Goal: Task Accomplishment & Management: Manage account settings

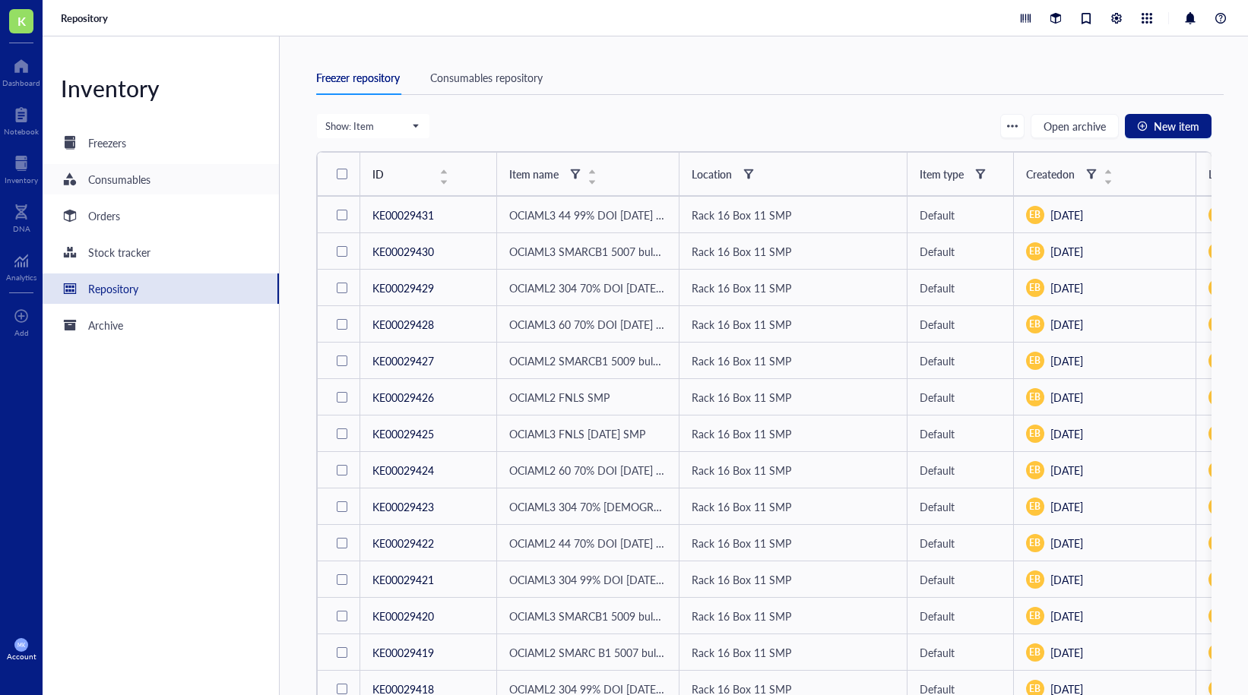
click at [134, 179] on div "Consumables" at bounding box center [119, 179] width 62 height 17
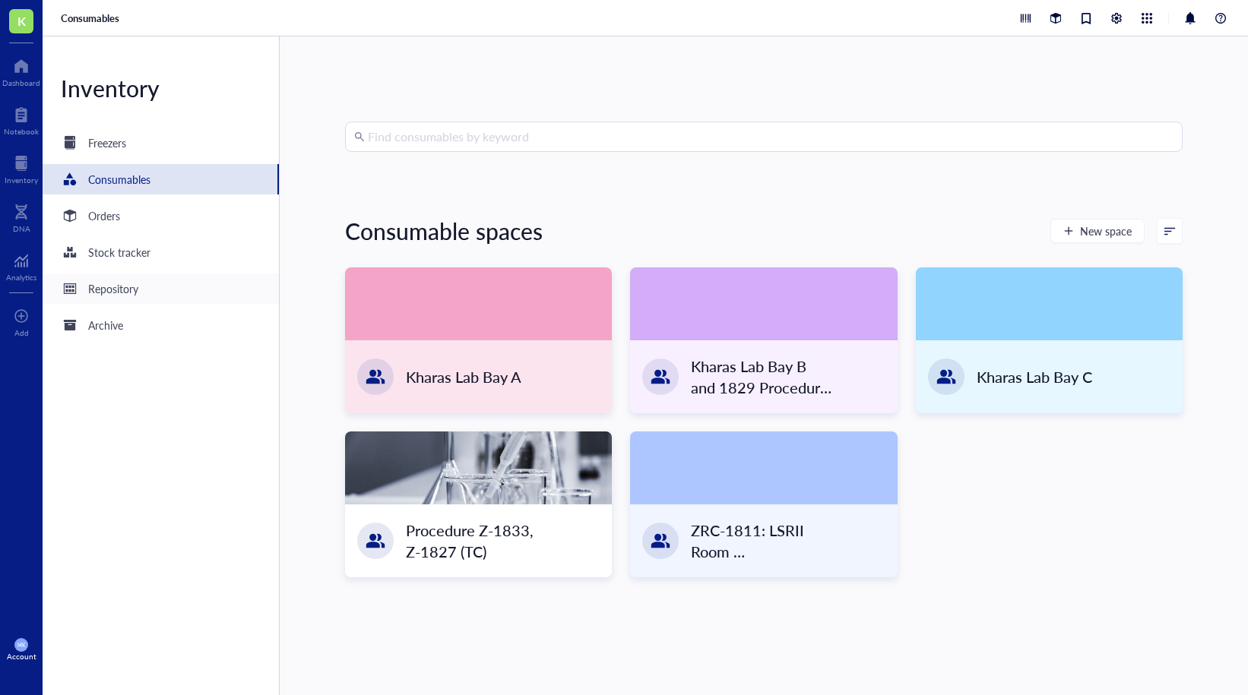
click at [138, 288] on div "Repository" at bounding box center [113, 288] width 50 height 17
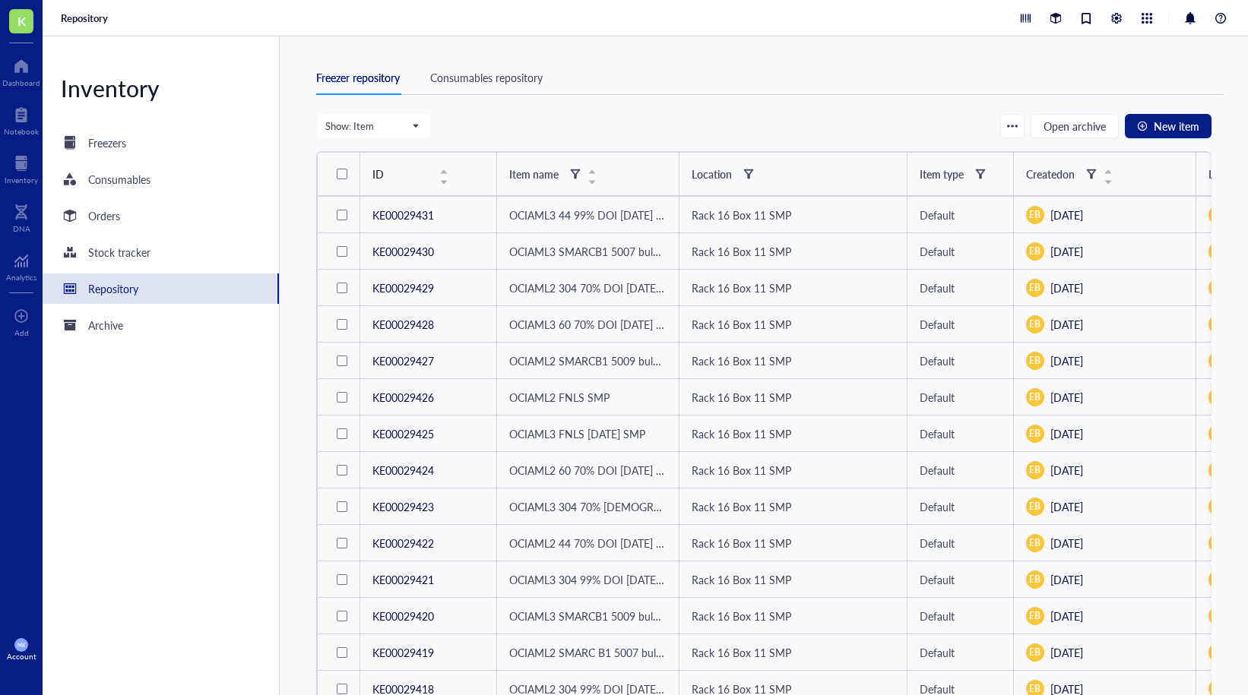
click at [498, 82] on div "Consumables repository" at bounding box center [486, 77] width 112 height 17
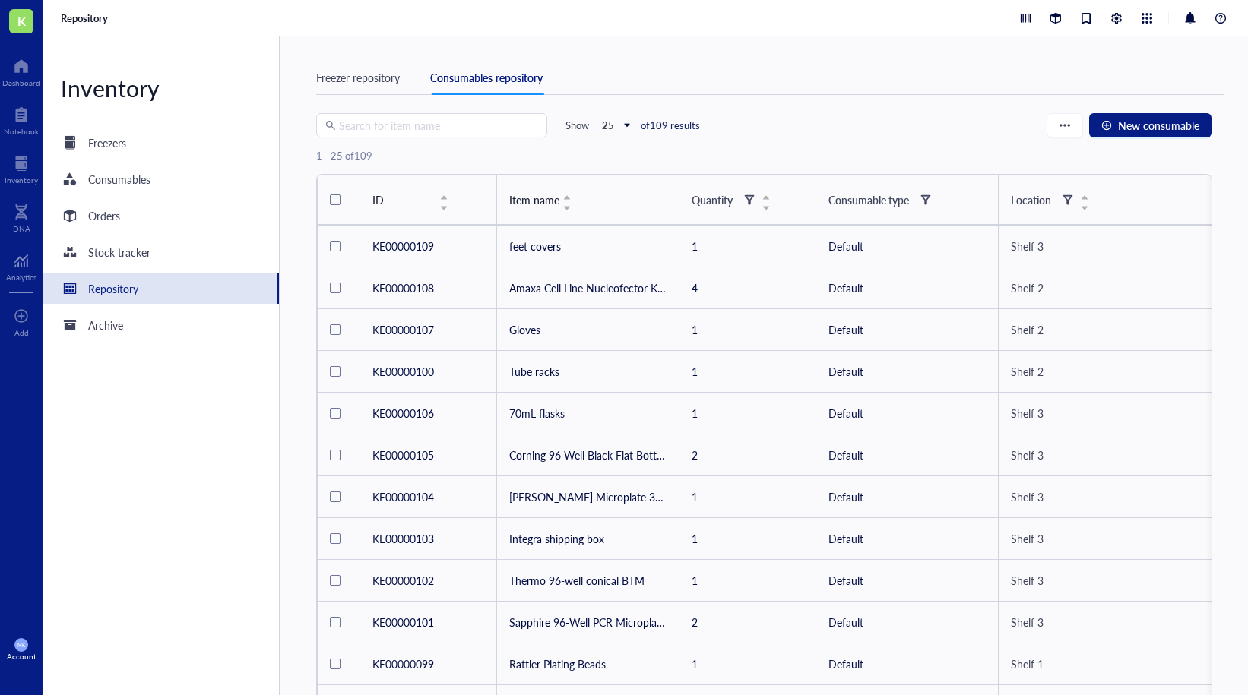
click at [454, 125] on input "search" at bounding box center [438, 125] width 199 height 23
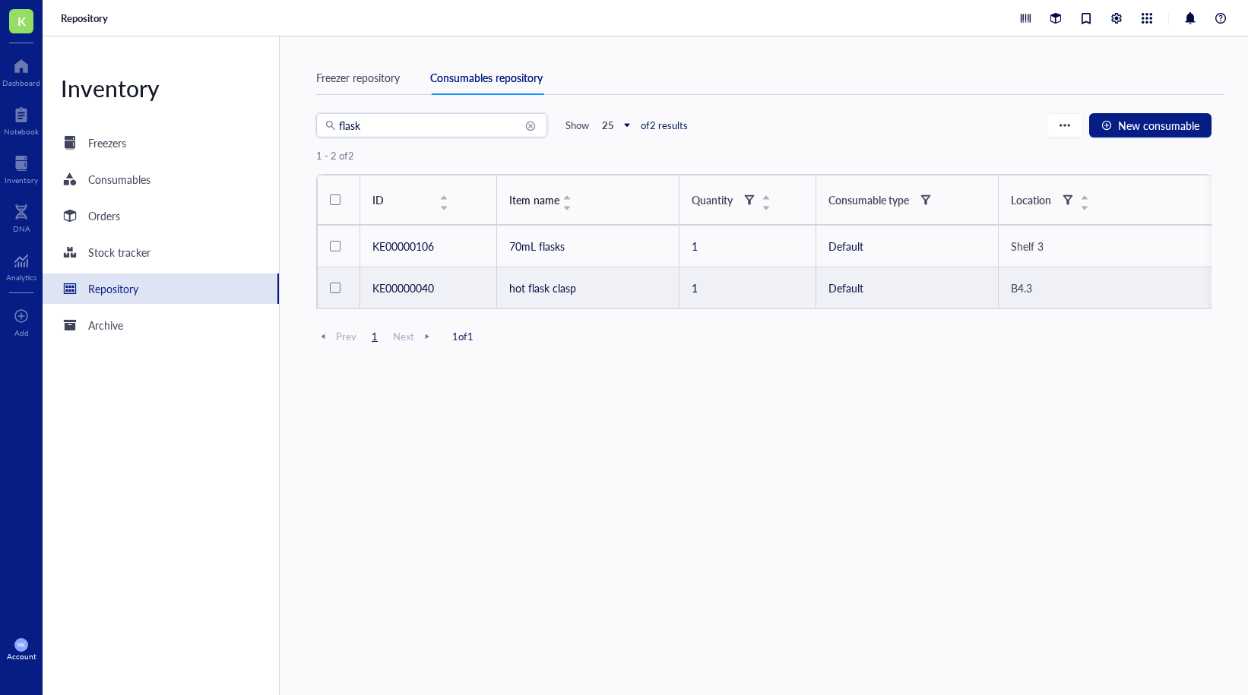
type input "flask"
click at [555, 296] on td "hot flask clasp" at bounding box center [587, 288] width 182 height 42
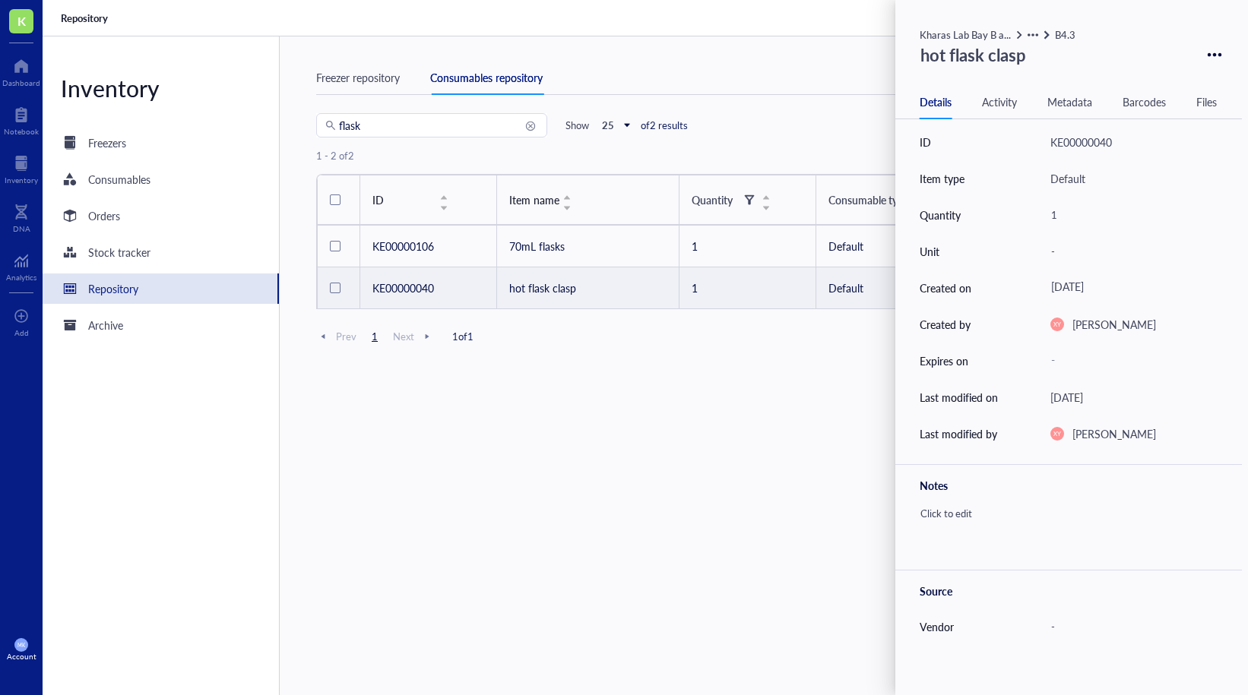
click at [999, 101] on div "Activity" at bounding box center [999, 101] width 35 height 17
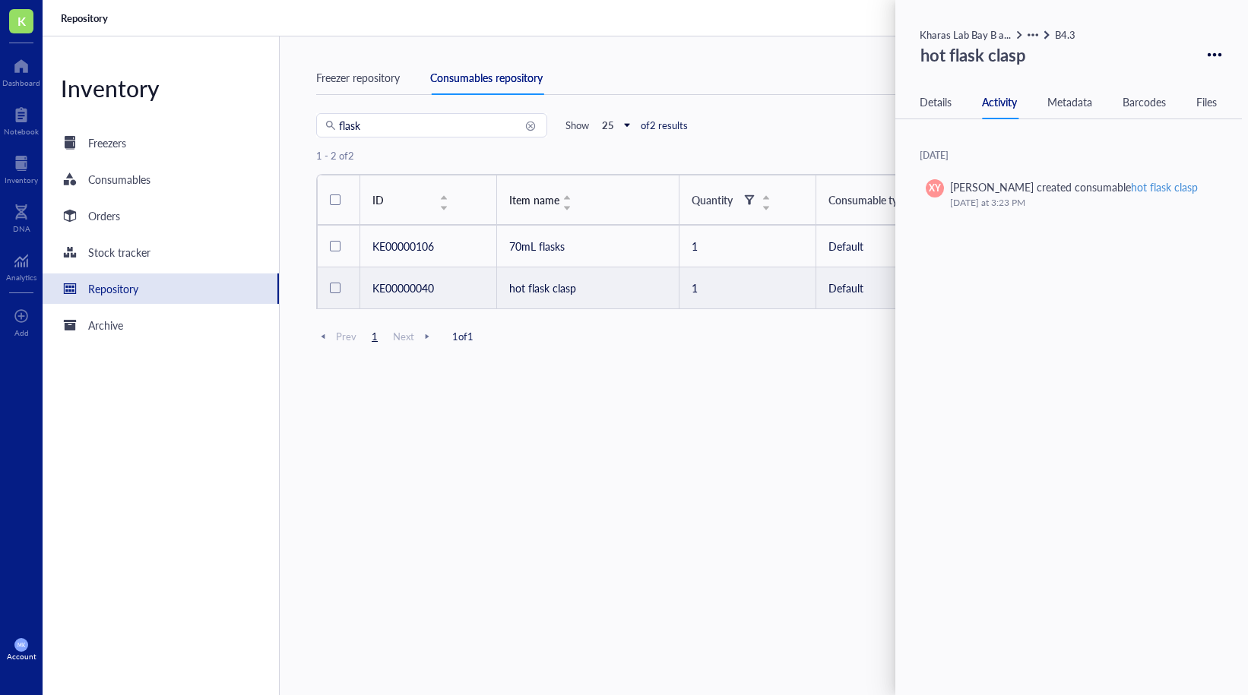
click at [1071, 106] on div "Metadata" at bounding box center [1069, 101] width 45 height 17
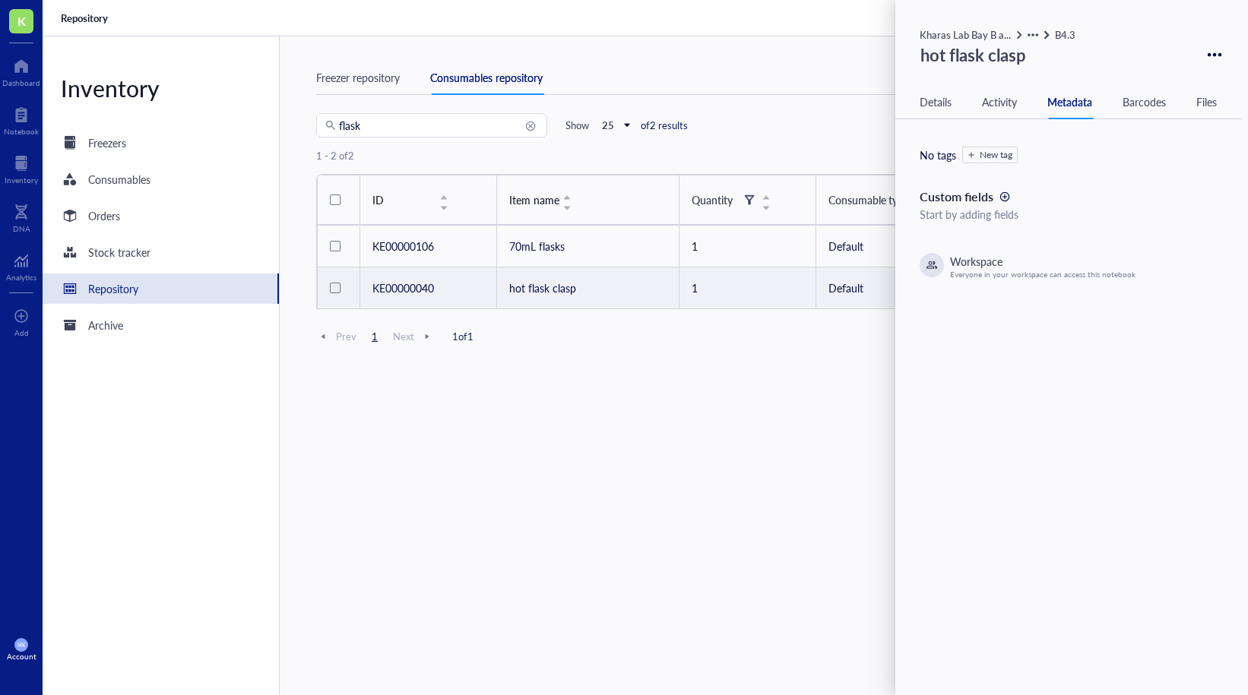
click at [1144, 116] on div "Details Activity Metadata Barcodes Files" at bounding box center [1068, 102] width 347 height 34
click at [1201, 111] on div "Details Activity Metadata Barcodes Files" at bounding box center [1068, 102] width 347 height 34
click at [1204, 99] on div "Files" at bounding box center [1206, 101] width 21 height 17
click at [1203, 55] on div at bounding box center [1214, 54] width 22 height 22
click at [571, 417] on div "flask Show 25 of 2 results New consumable 1 - 2 of 2 ID Item name Quantity Cons…" at bounding box center [763, 418] width 895 height 610
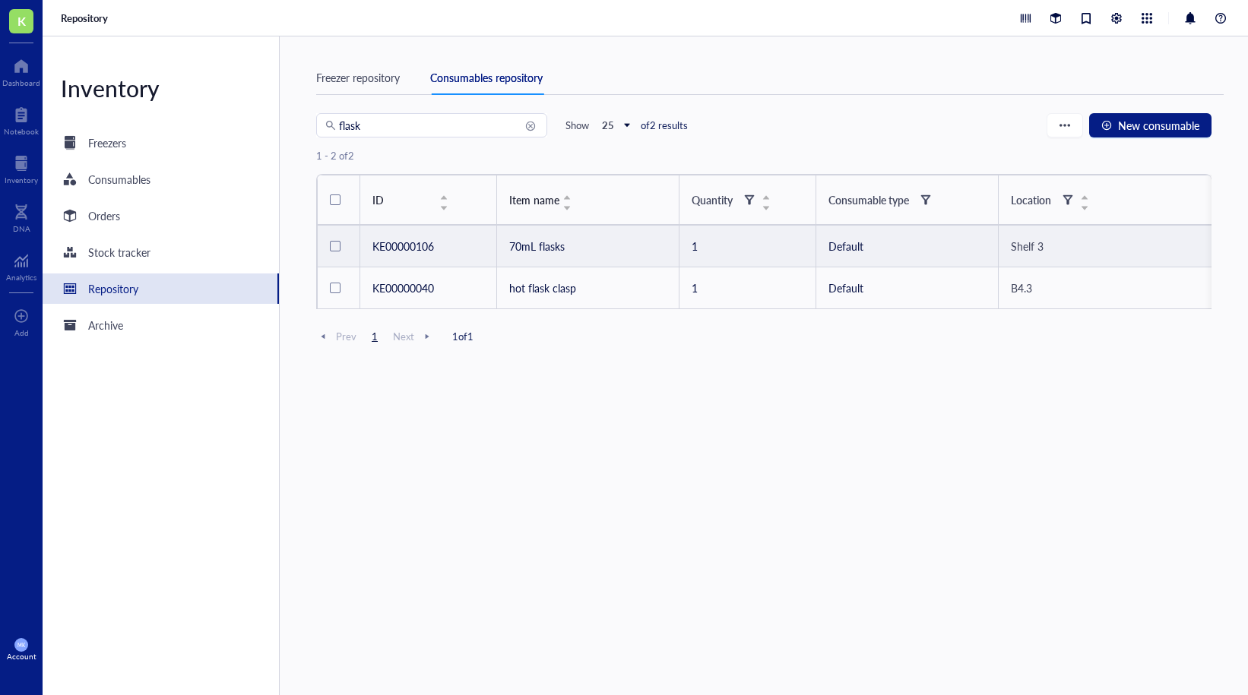
click at [511, 245] on td "70mL flasks" at bounding box center [587, 247] width 182 height 42
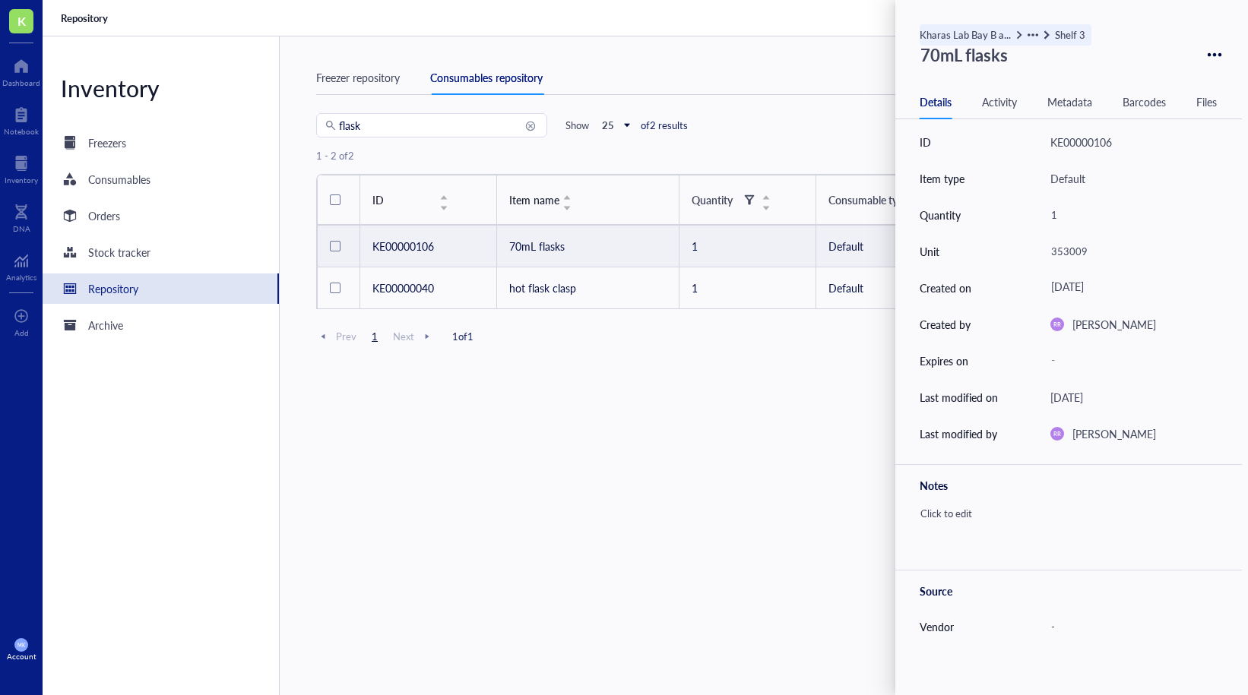
click at [1065, 31] on div "Shelf 3" at bounding box center [1070, 35] width 30 height 17
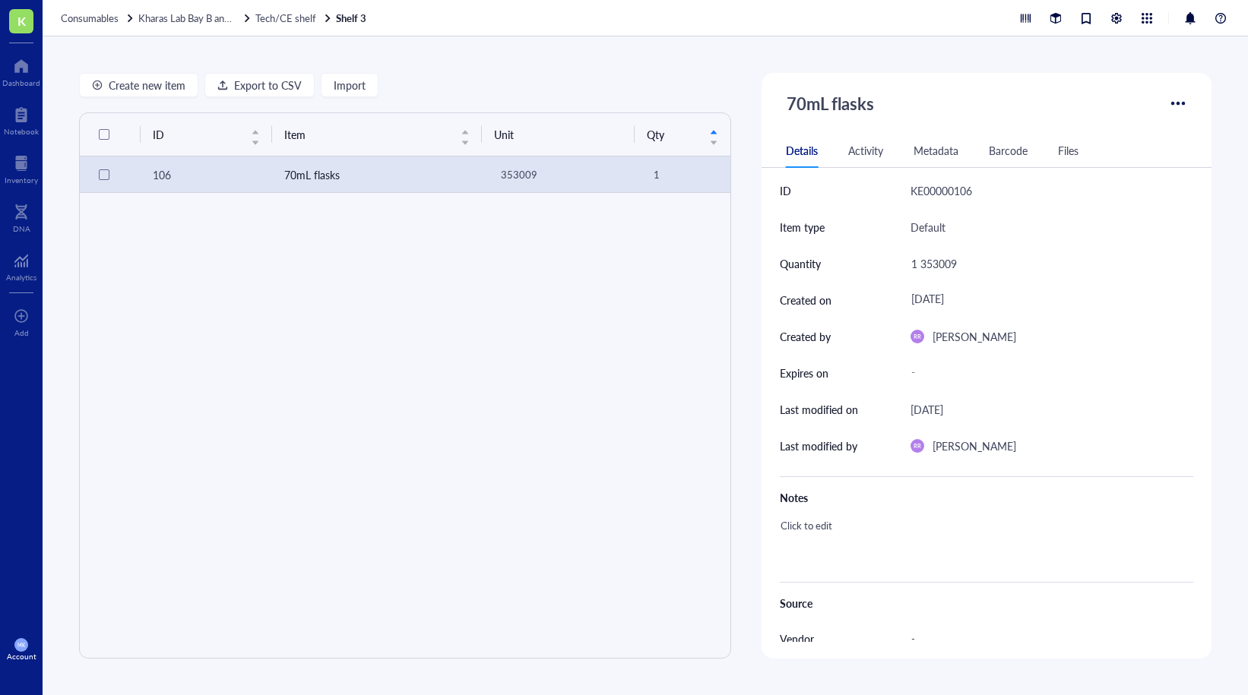
click at [1176, 104] on div at bounding box center [1178, 103] width 24 height 24
click at [1049, 93] on div "70mL flasks" at bounding box center [986, 103] width 450 height 61
click at [305, 21] on span "Tech/CE shelf" at bounding box center [285, 18] width 61 height 14
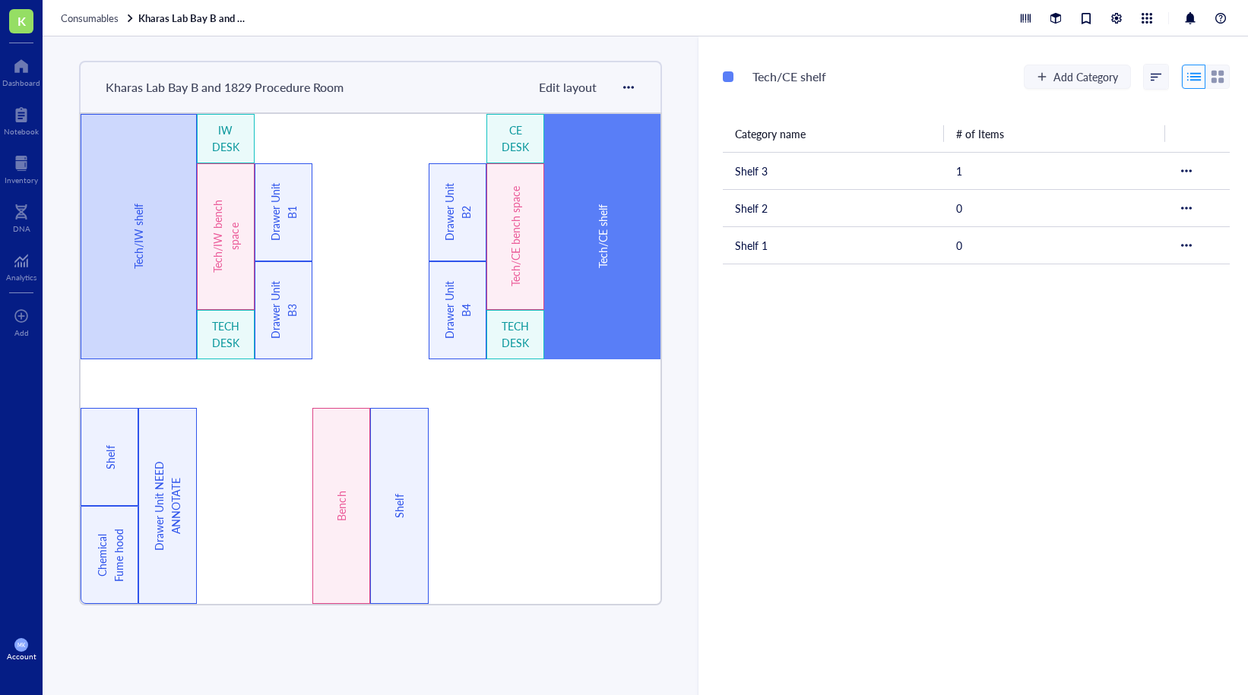
click at [141, 280] on div "Tech/IW shelf" at bounding box center [138, 236] width 17 height 172
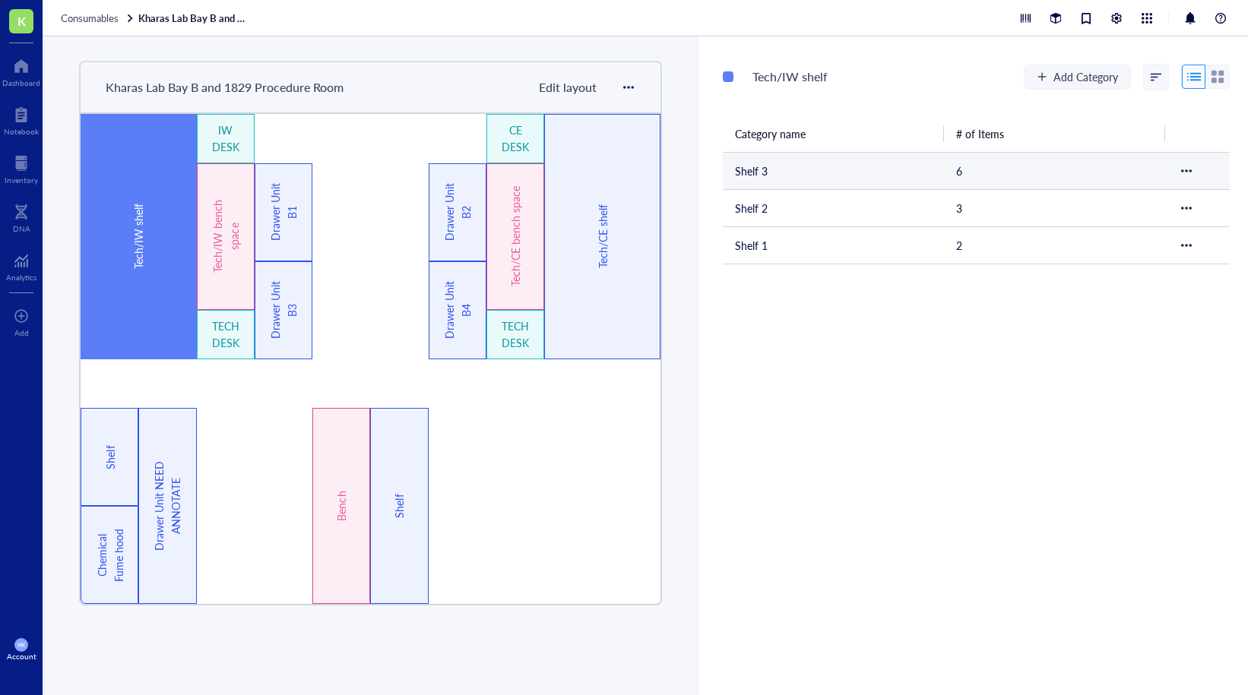
click at [761, 176] on td "Shelf 3" at bounding box center [833, 170] width 221 height 37
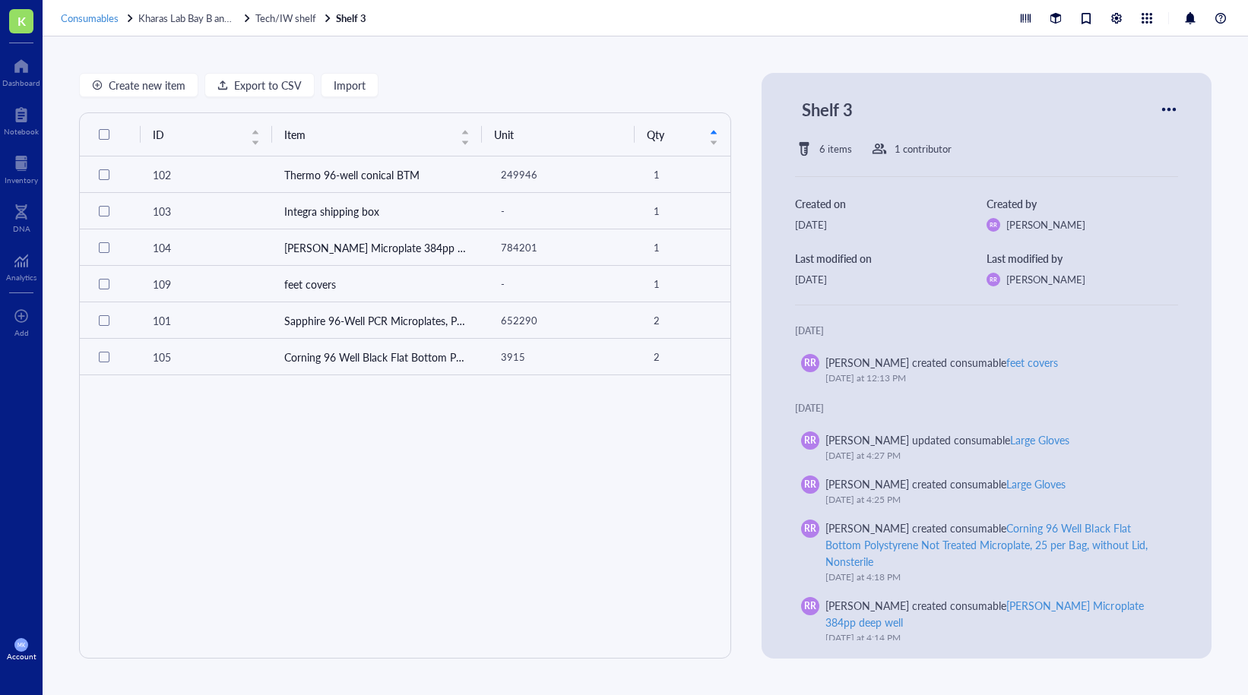
click at [99, 17] on span "Consumables" at bounding box center [90, 18] width 58 height 14
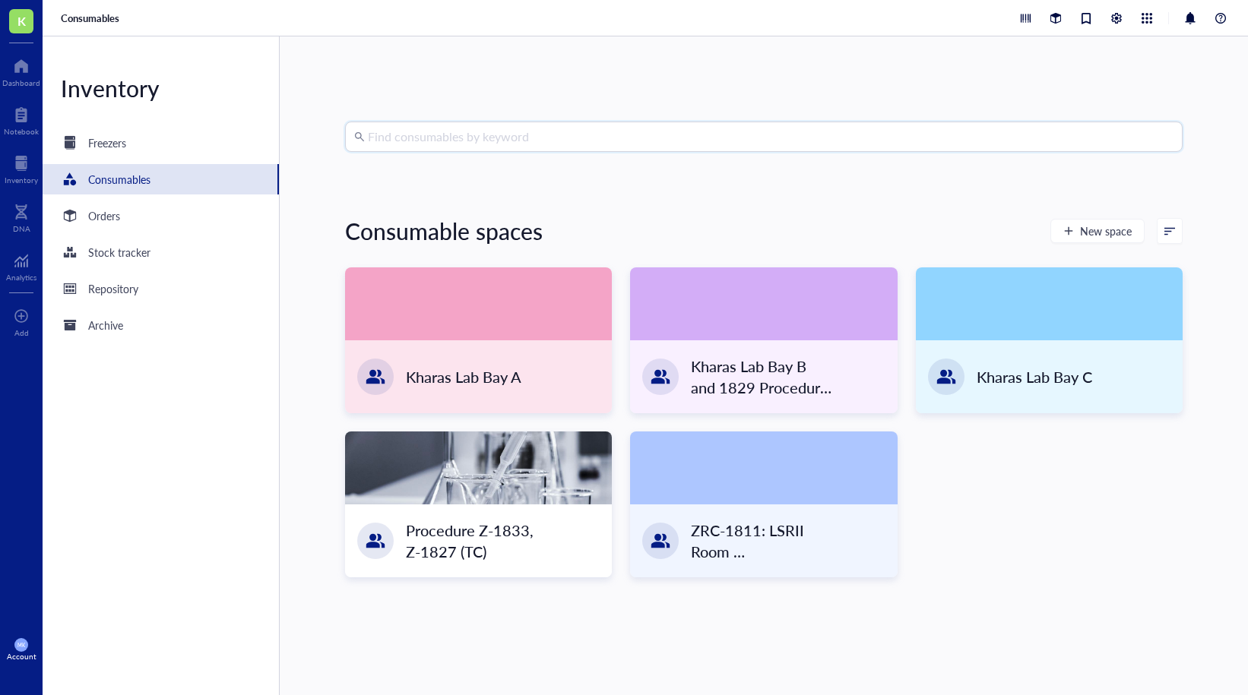
click at [427, 142] on input "search" at bounding box center [770, 136] width 805 height 29
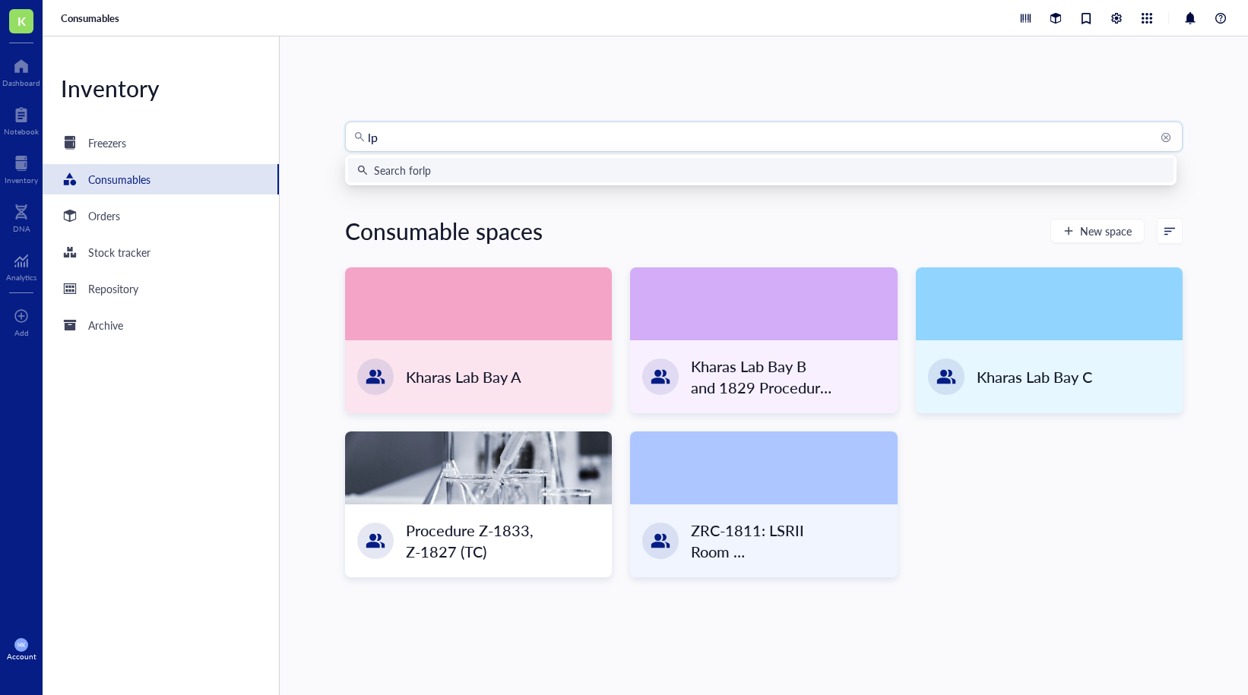
type input "l"
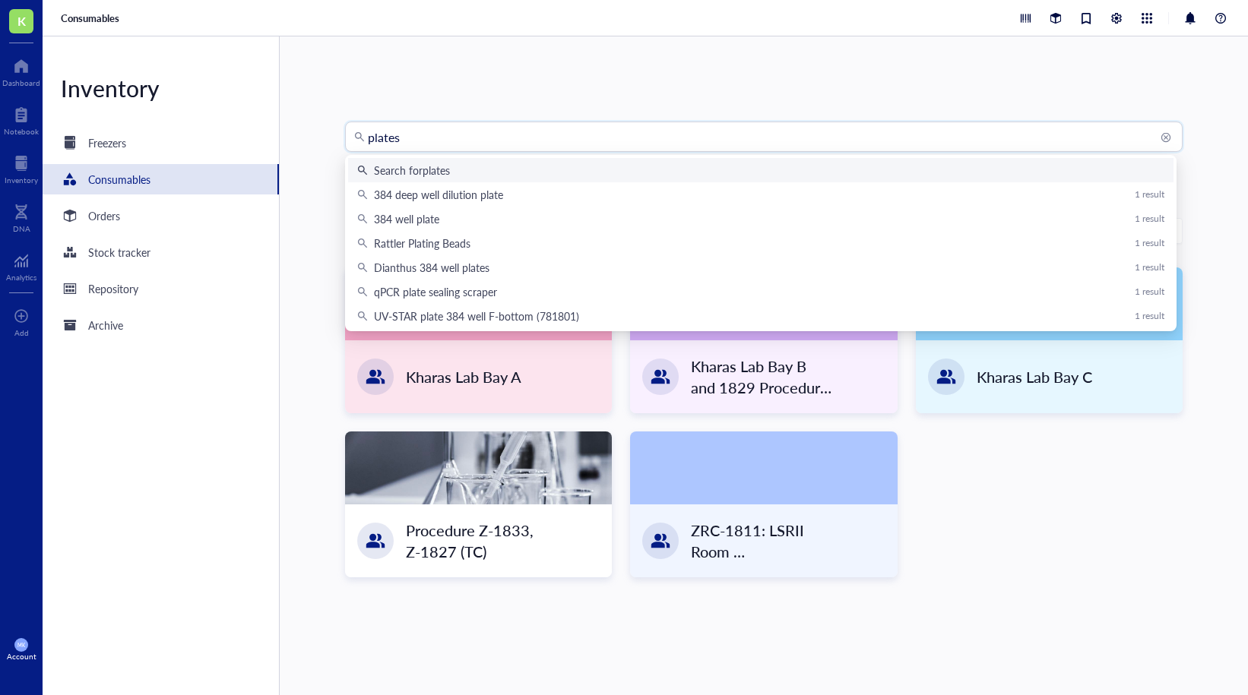
type input "plates"
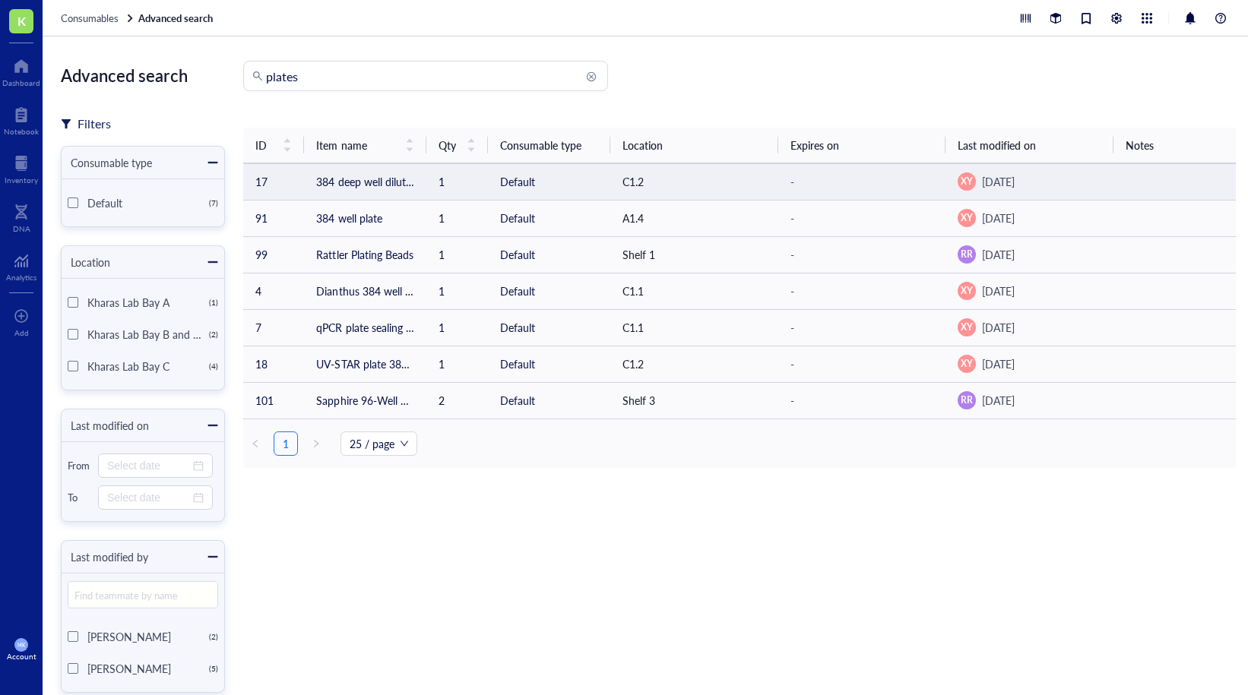
click at [356, 188] on td "384 deep well dilution plate" at bounding box center [365, 181] width 122 height 36
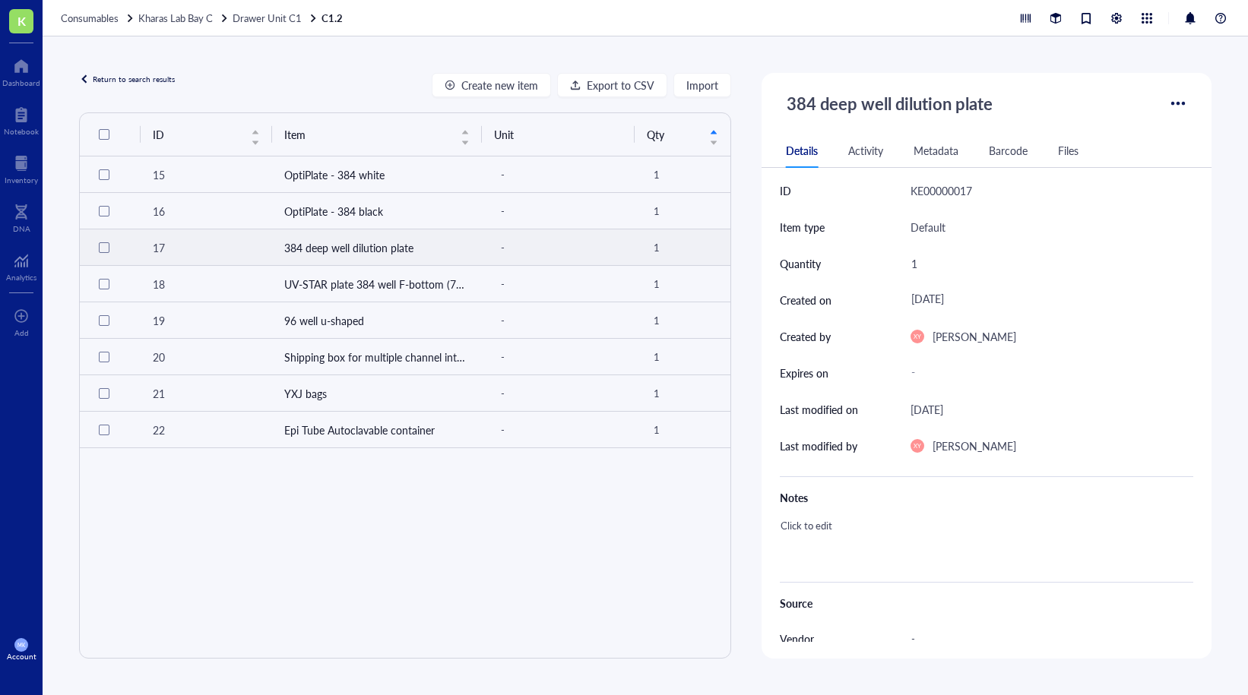
click at [324, 252] on td "384 deep well dilution plate" at bounding box center [377, 247] width 210 height 36
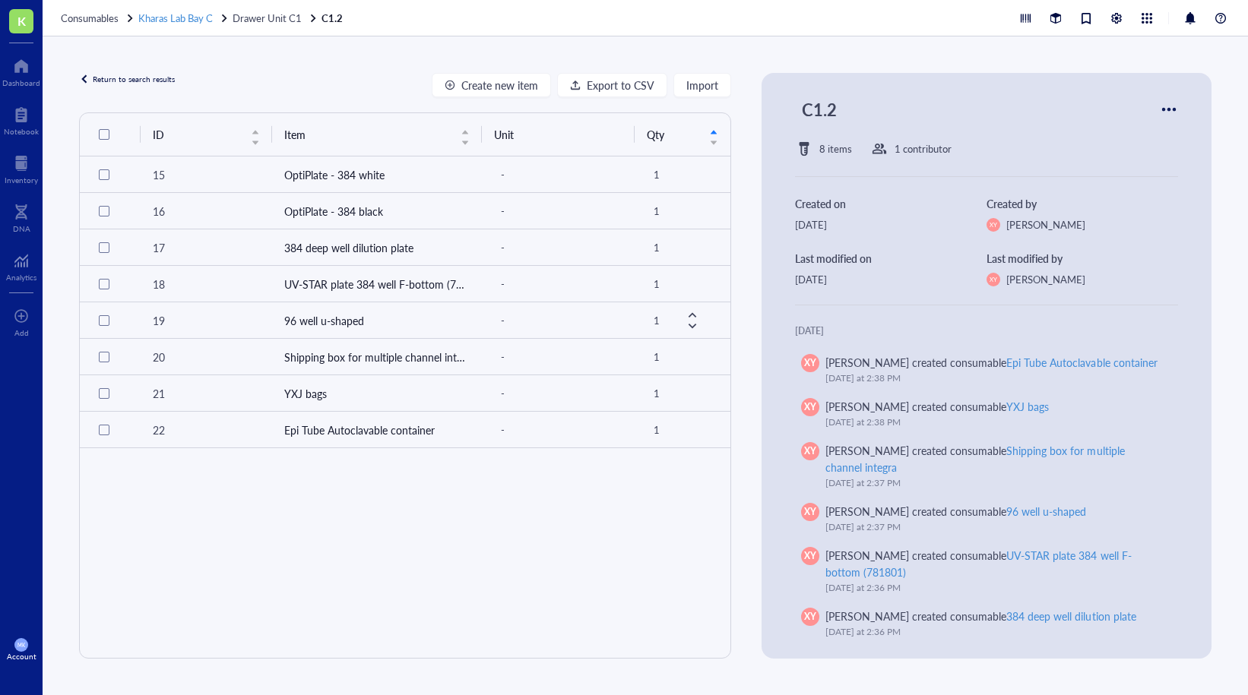
click at [171, 17] on span "Kharas Lab Bay C" at bounding box center [175, 18] width 74 height 14
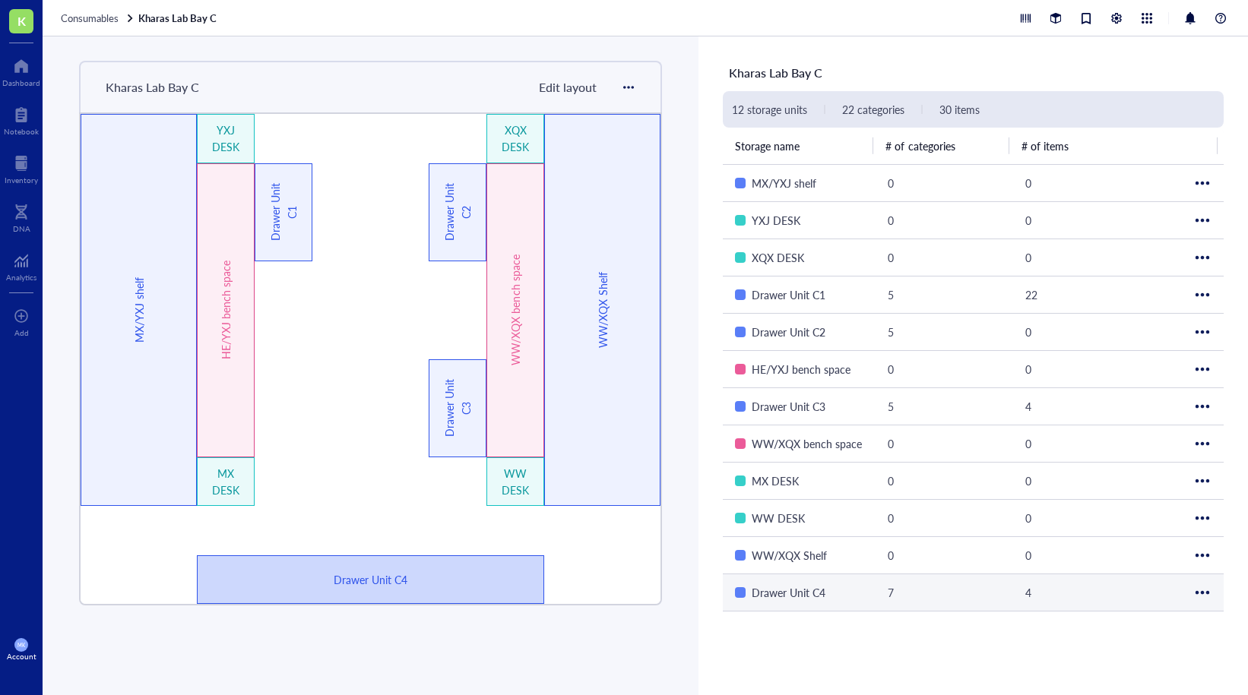
click at [454, 563] on div "Drawer Unit C4" at bounding box center [371, 579] width 348 height 49
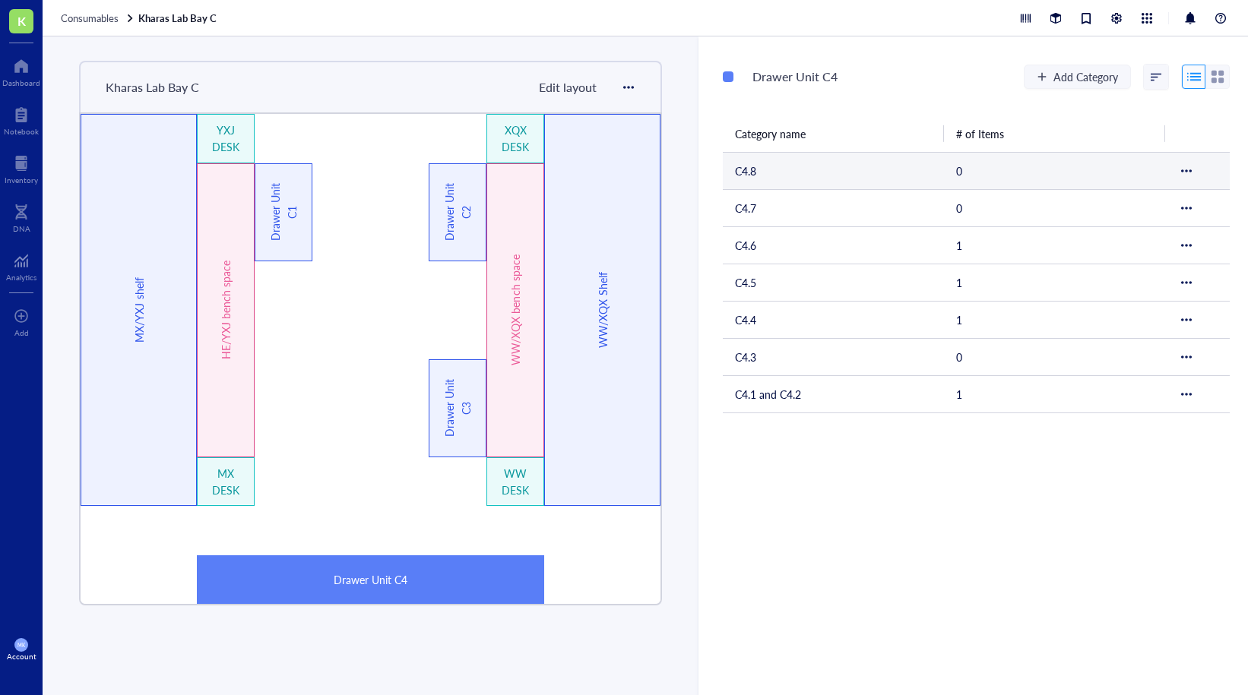
click at [747, 171] on td "C4.8" at bounding box center [833, 170] width 221 height 37
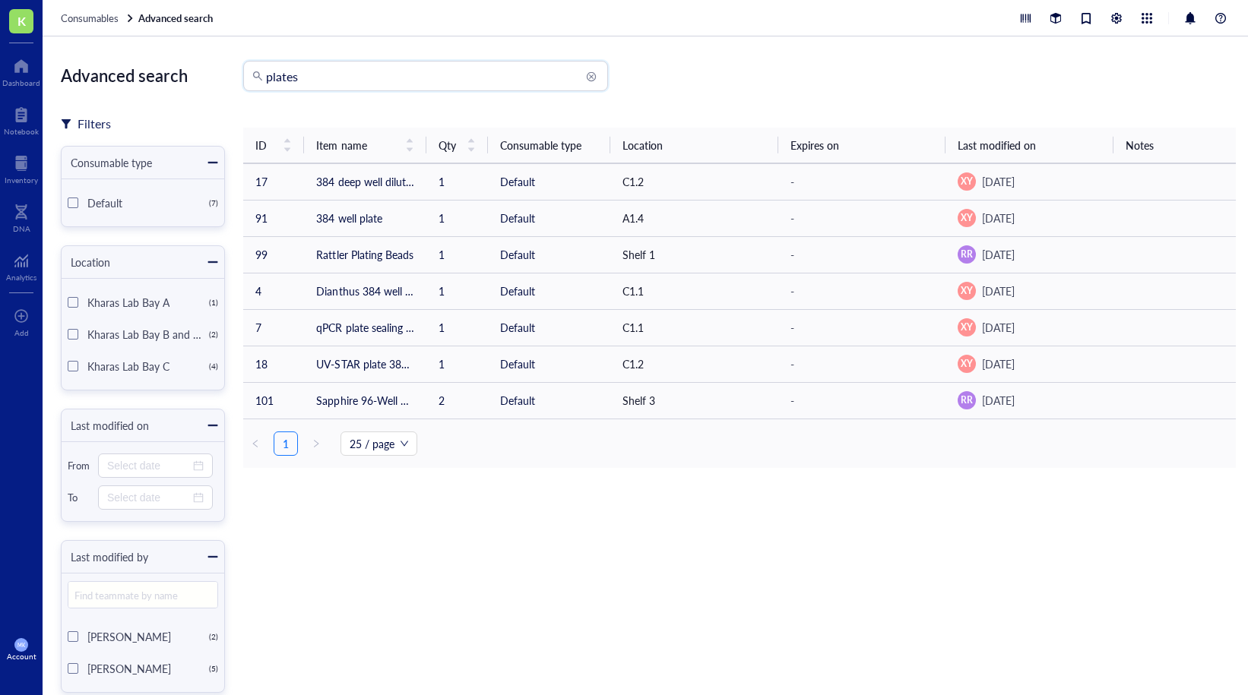
drag, startPoint x: 312, startPoint y: 85, endPoint x: 277, endPoint y: 69, distance: 39.1
click at [277, 69] on input "plates" at bounding box center [432, 76] width 333 height 29
type input "p"
click at [30, 79] on div "Dashboard" at bounding box center [21, 82] width 38 height 9
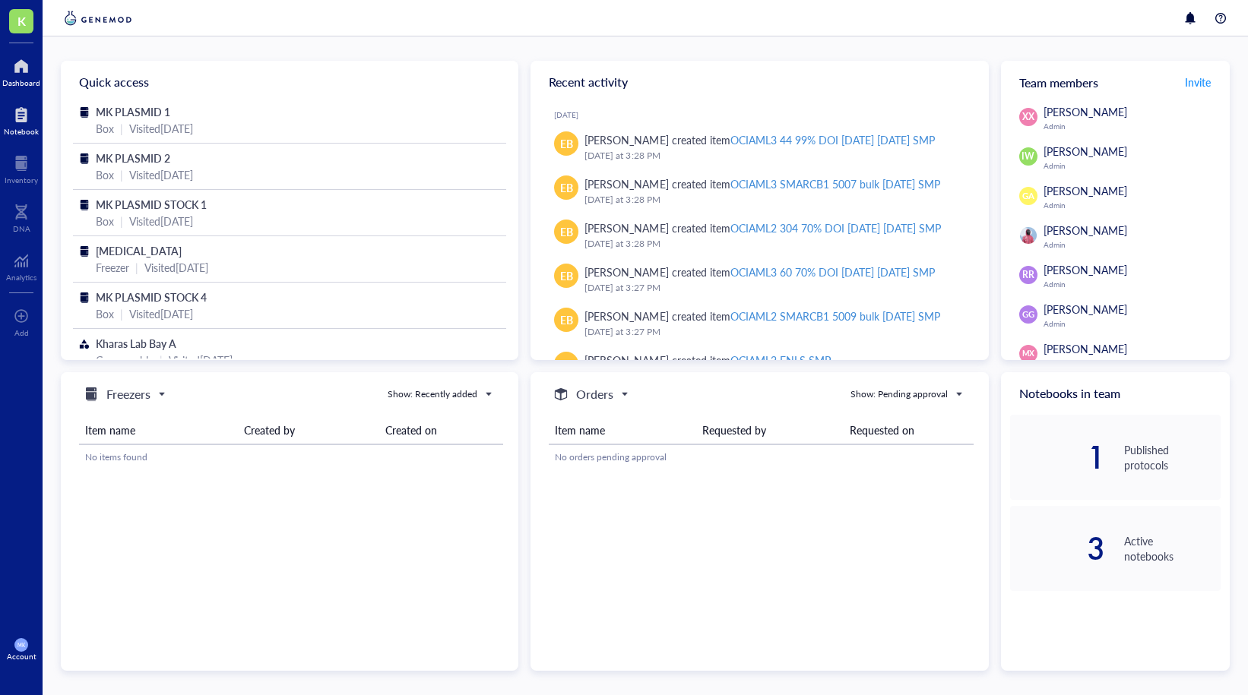
click at [25, 119] on div at bounding box center [21, 115] width 35 height 24
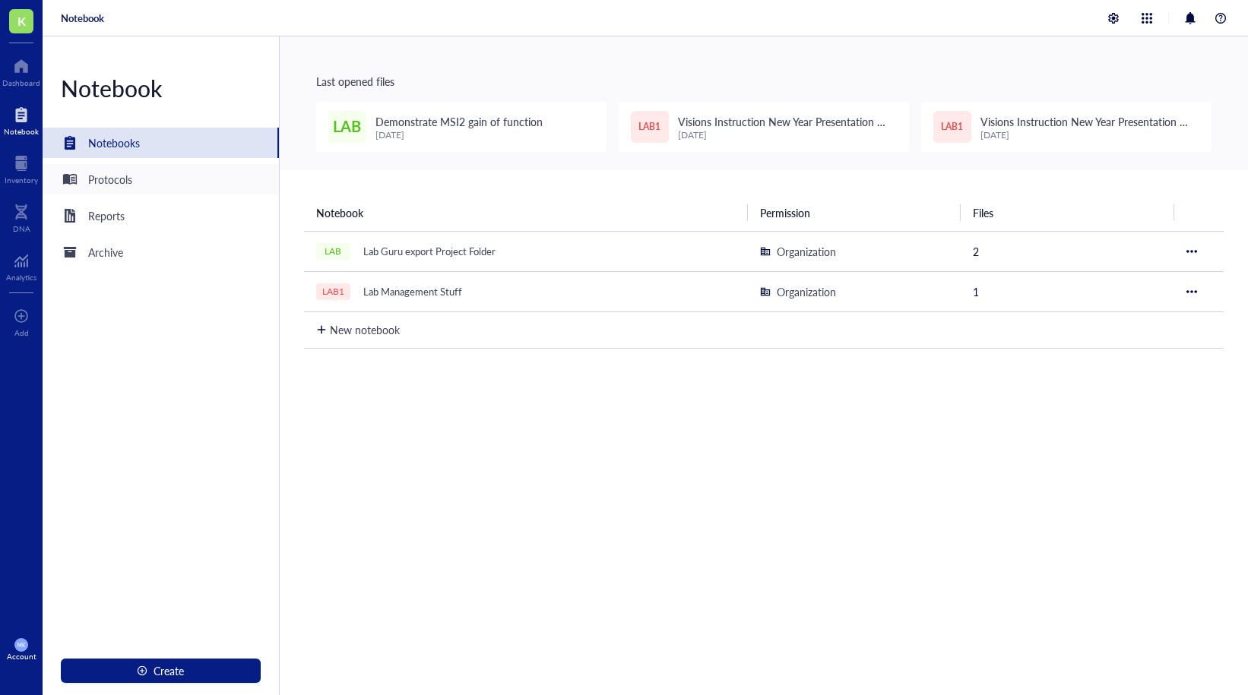
click at [93, 171] on div "Protocols" at bounding box center [110, 179] width 44 height 17
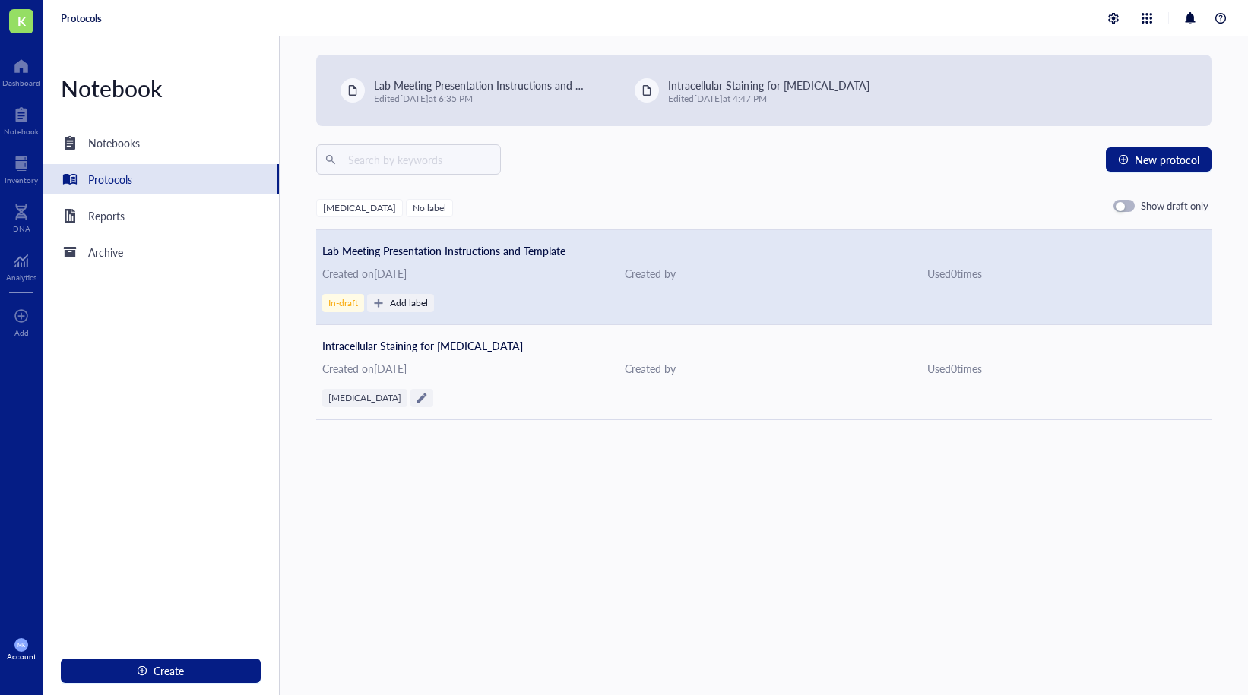
click at [397, 246] on span "Lab Meeting Presentation Instructions and Template" at bounding box center [444, 250] width 244 height 15
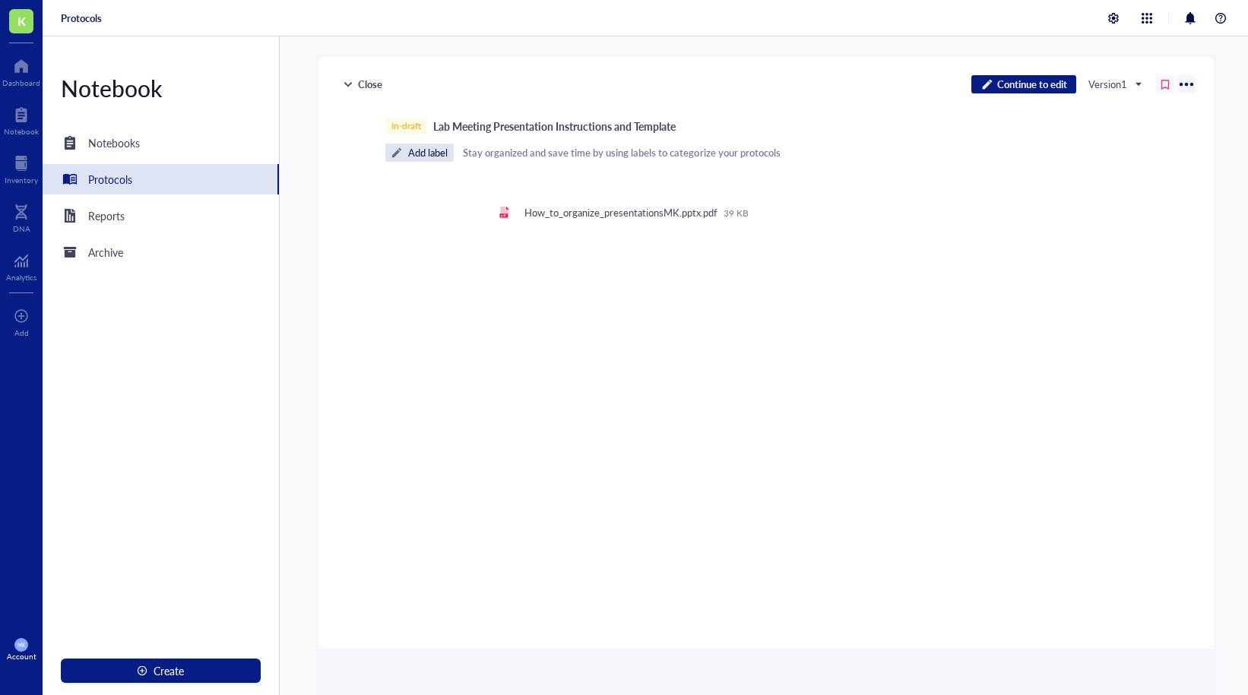
click at [362, 86] on div "Close" at bounding box center [363, 84] width 52 height 18
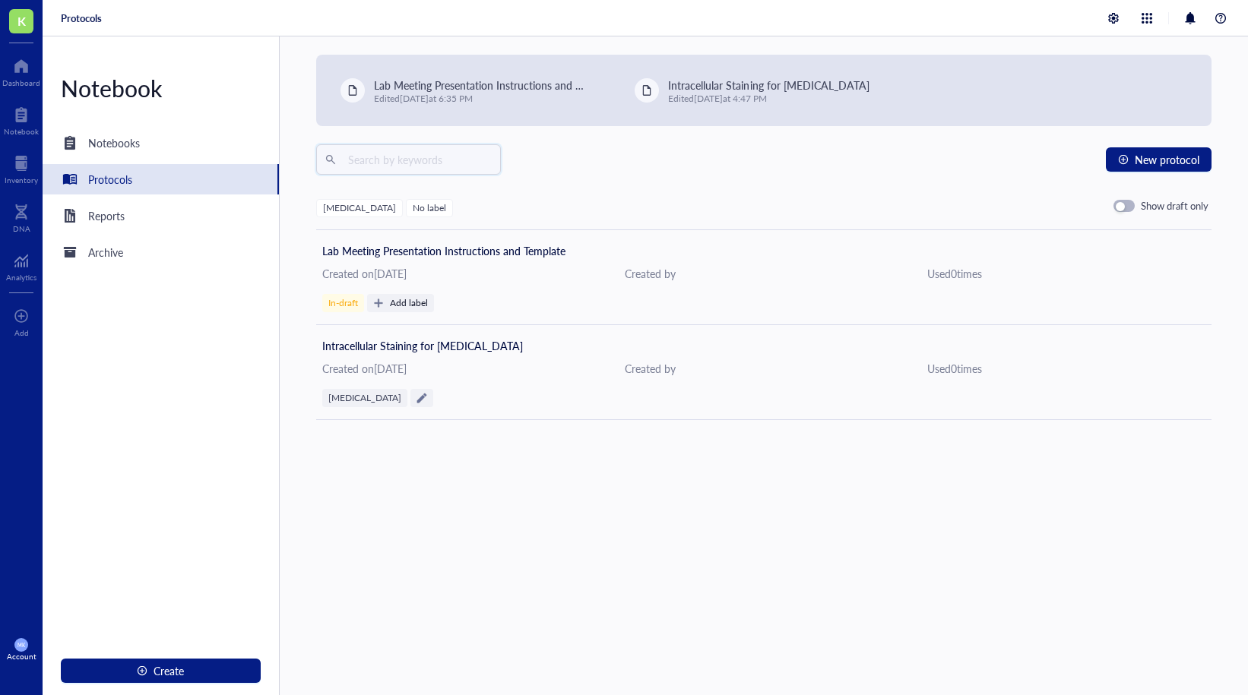
click at [384, 166] on input "text" at bounding box center [417, 159] width 150 height 23
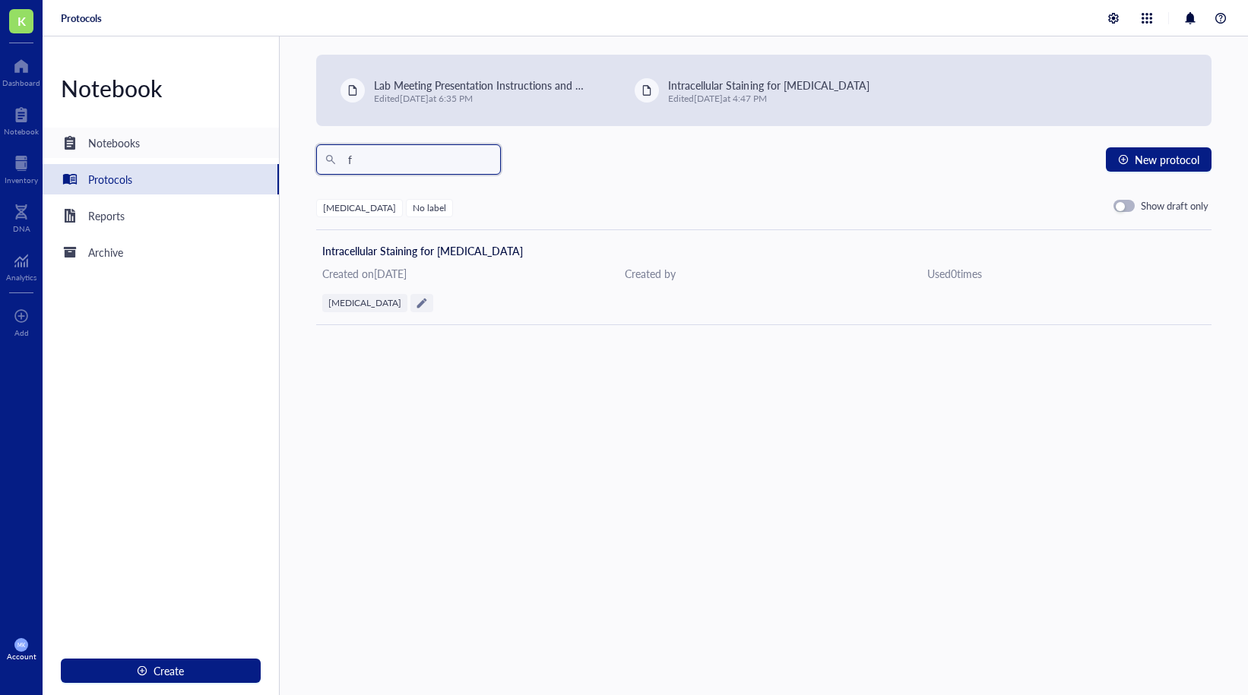
type input "f"
click at [187, 144] on div "Notebooks" at bounding box center [161, 143] width 236 height 30
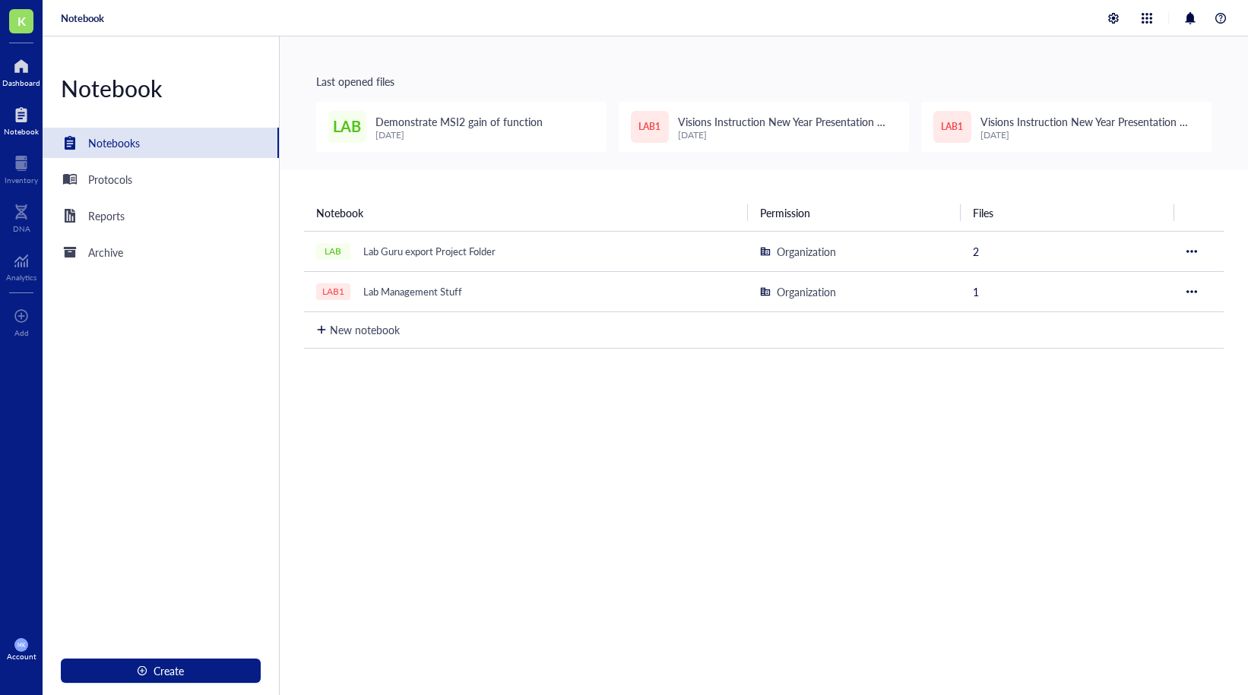
click at [27, 75] on div at bounding box center [21, 66] width 38 height 24
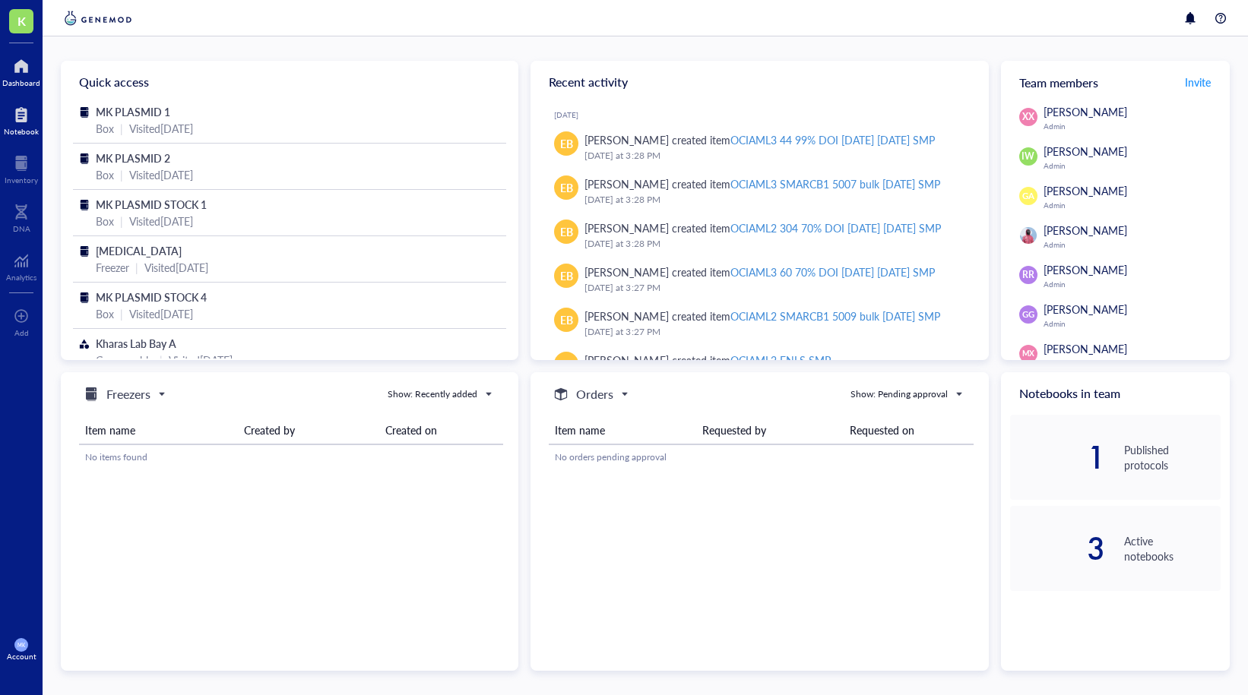
click at [24, 121] on div at bounding box center [21, 115] width 35 height 24
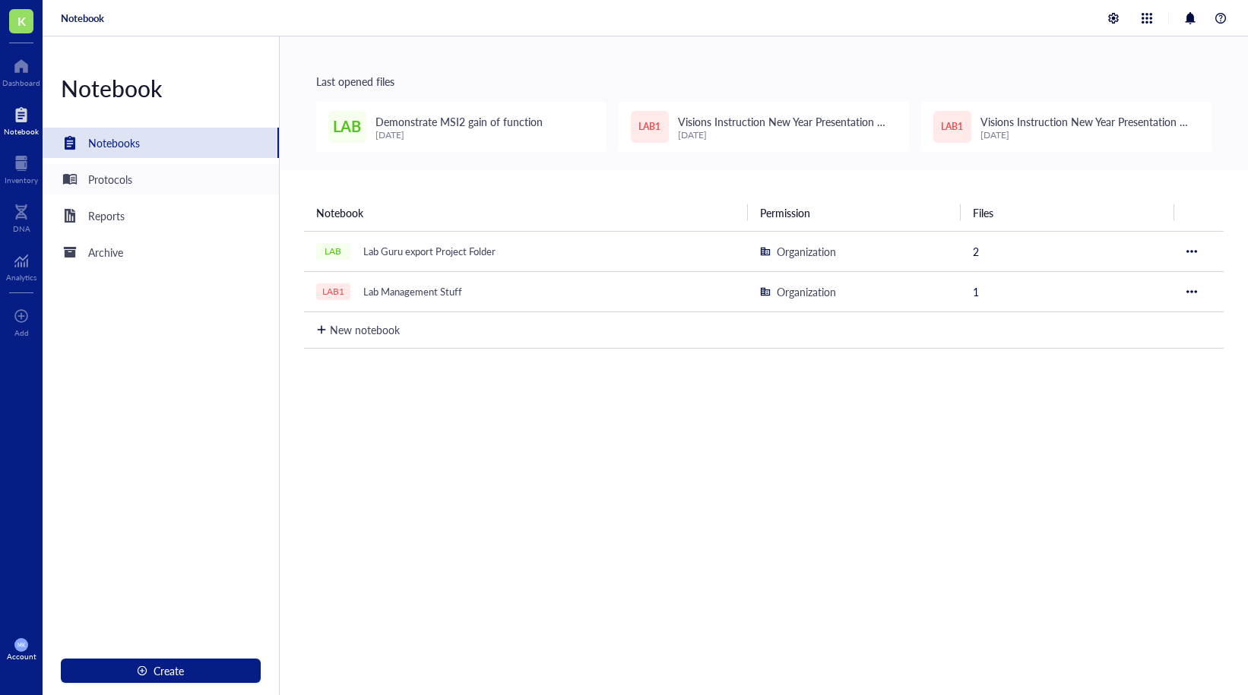
click at [119, 191] on div "Protocols" at bounding box center [161, 179] width 236 height 30
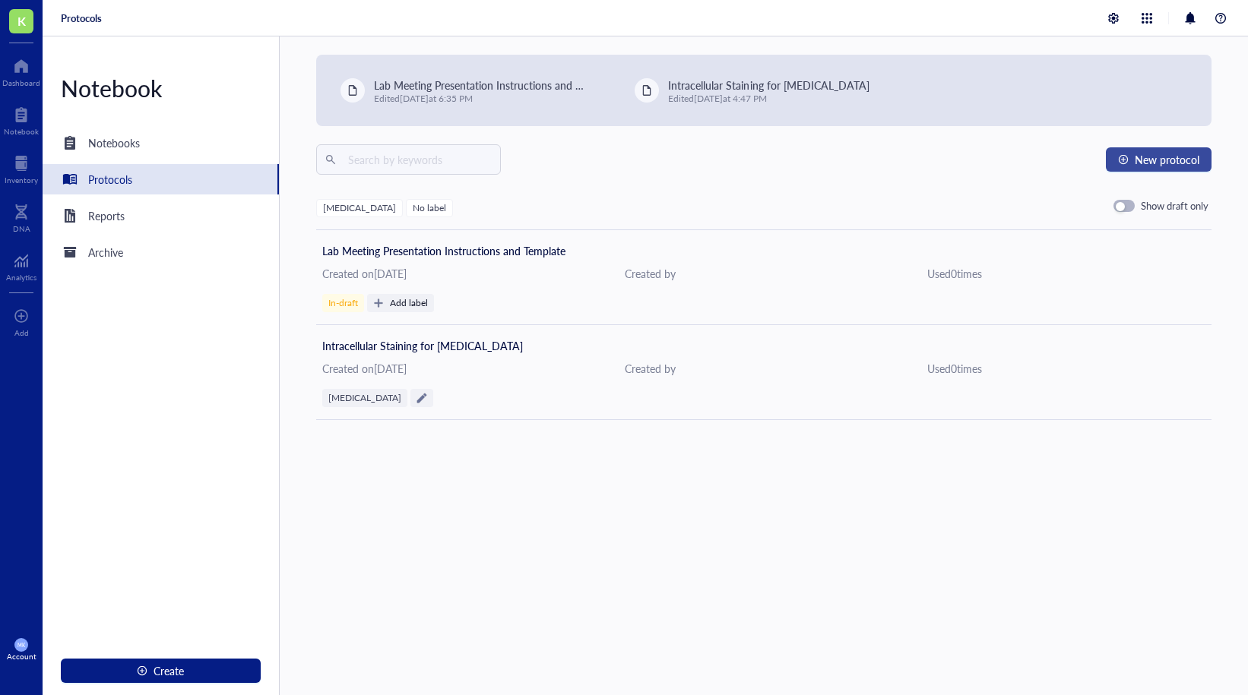
click at [1134, 160] on span "New protocol" at bounding box center [1166, 159] width 65 height 12
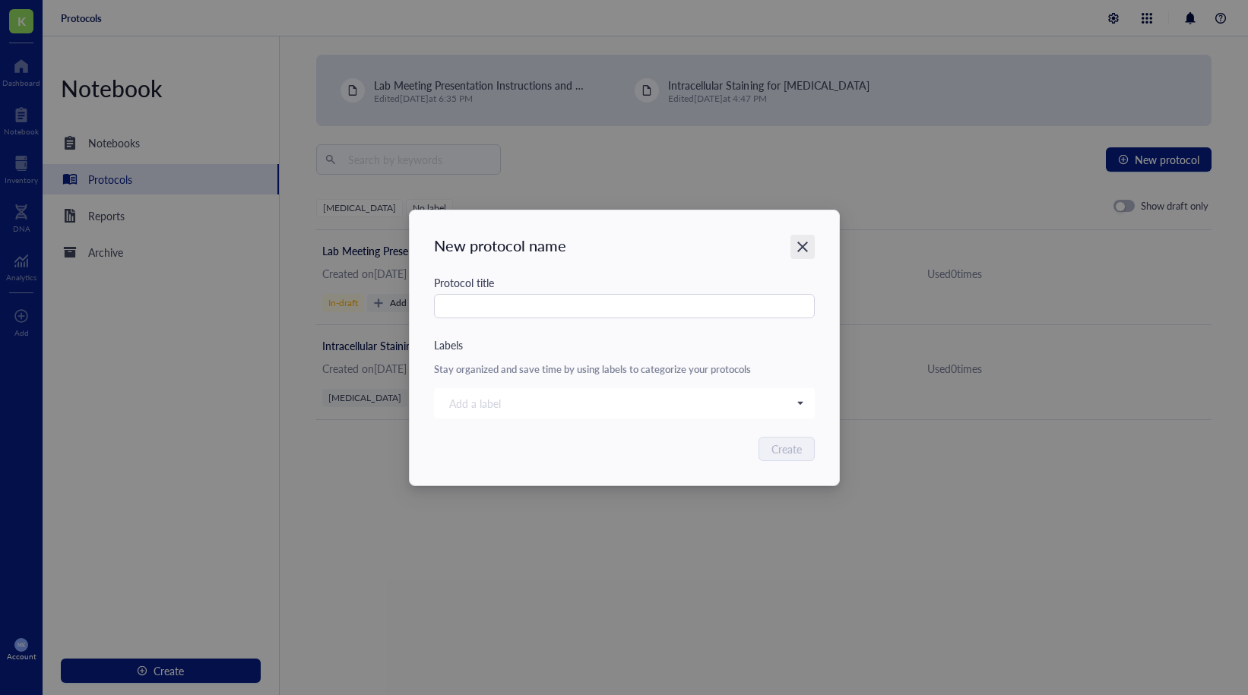
click at [803, 240] on icon "Close" at bounding box center [802, 246] width 14 height 14
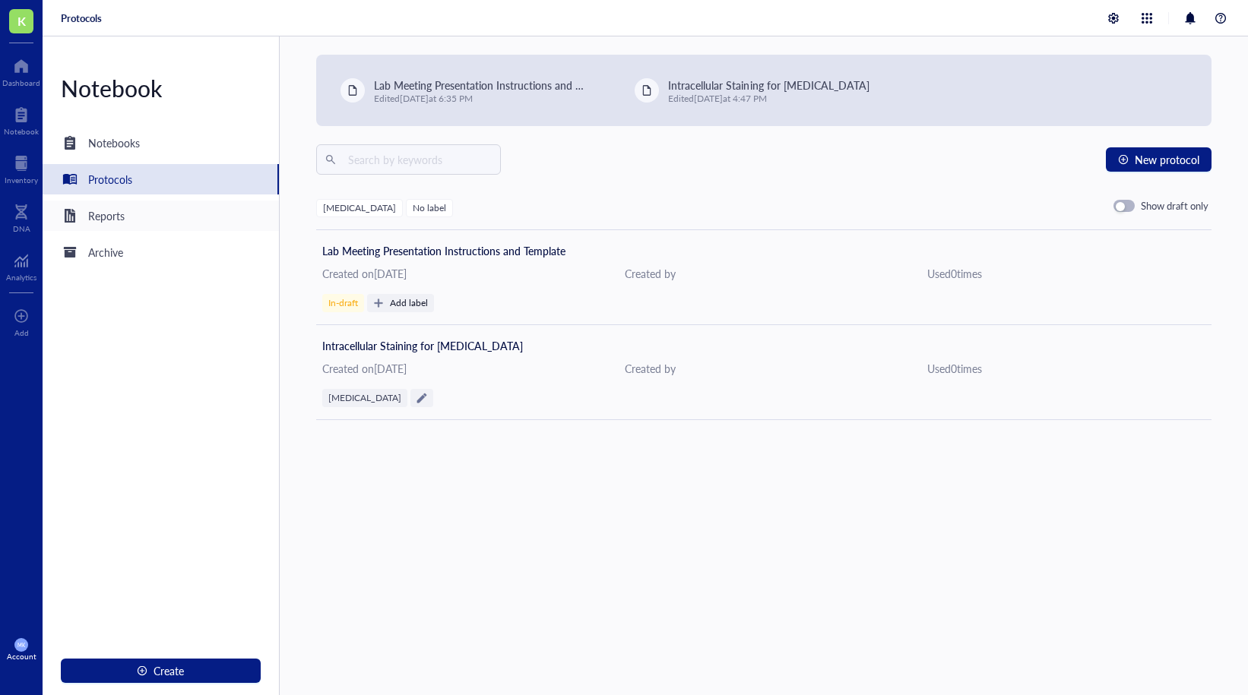
click at [135, 220] on div "Reports" at bounding box center [161, 216] width 236 height 30
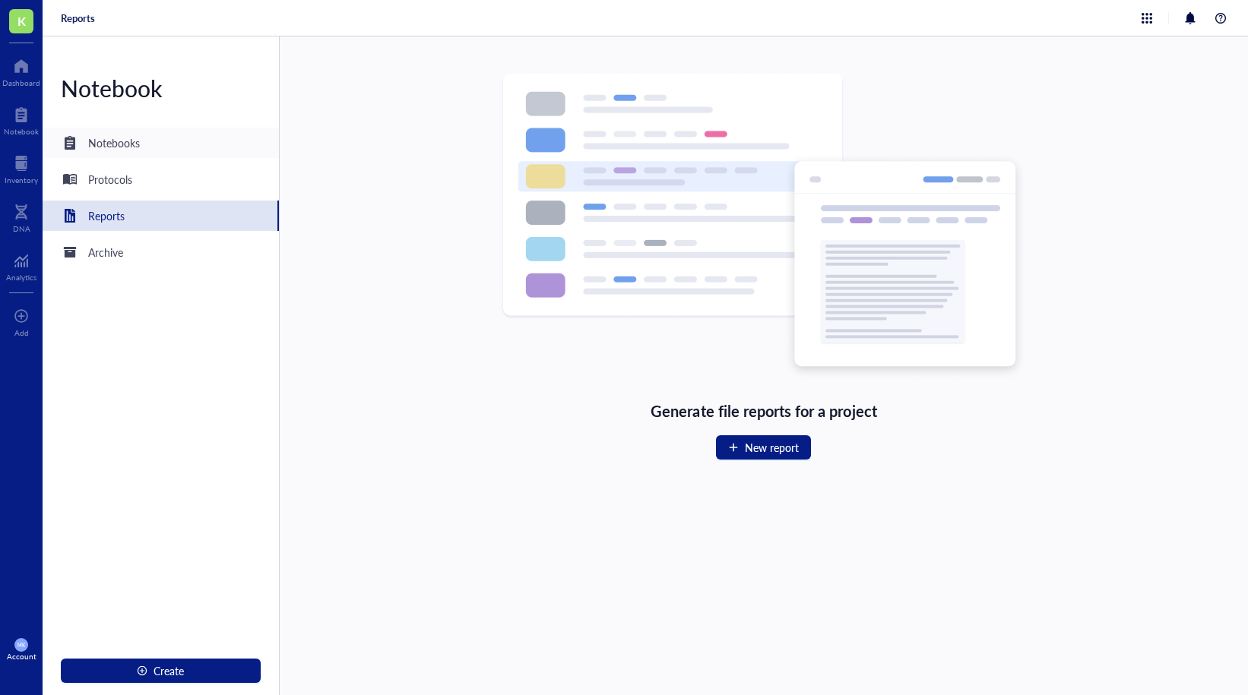
click at [123, 141] on div "Notebooks" at bounding box center [114, 142] width 52 height 17
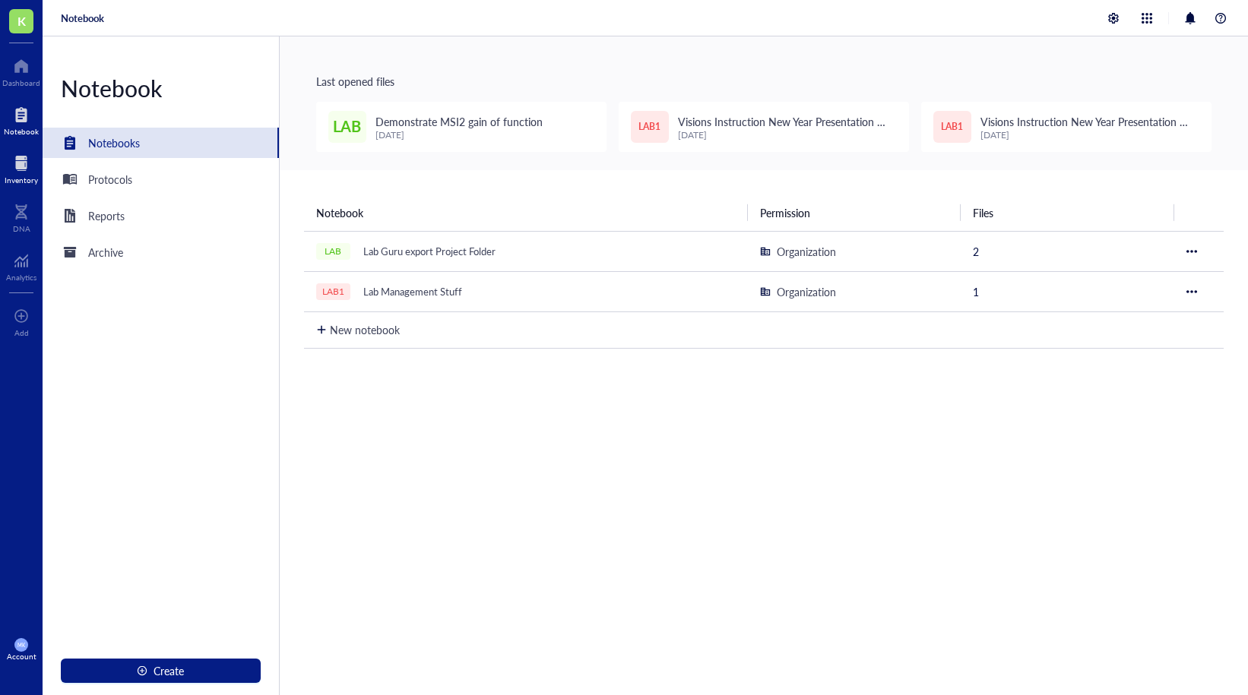
click at [17, 168] on div at bounding box center [21, 163] width 33 height 24
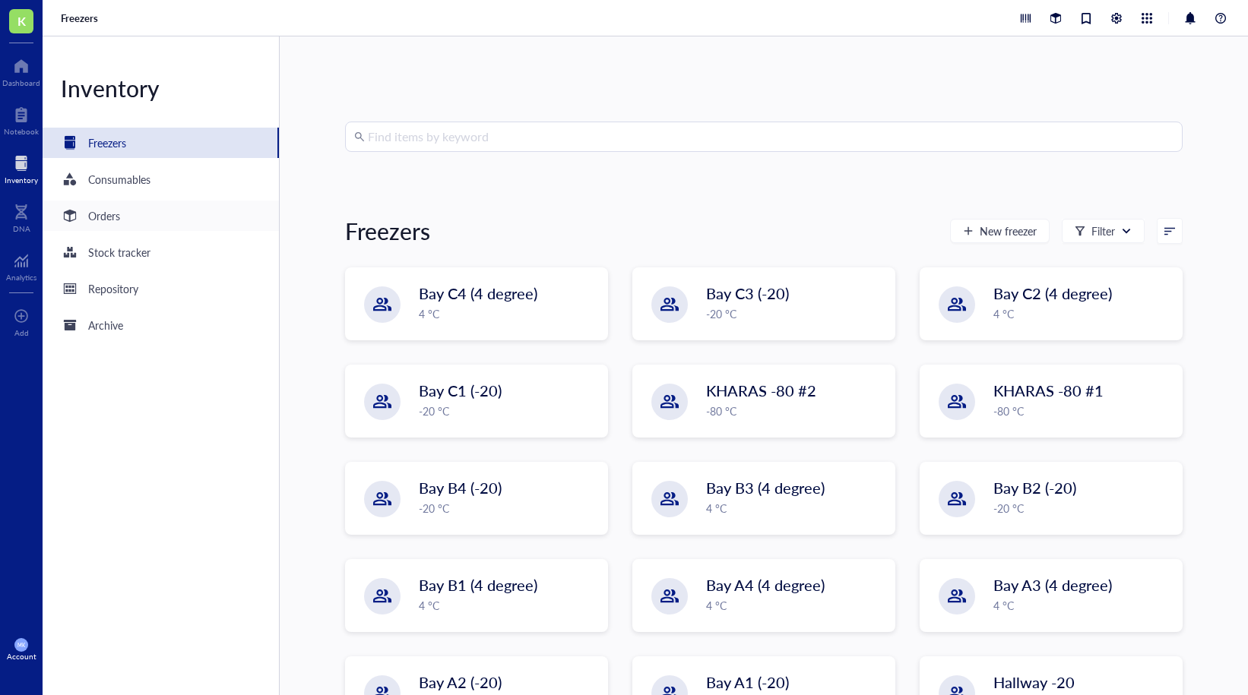
click at [135, 227] on div "Orders" at bounding box center [161, 216] width 236 height 30
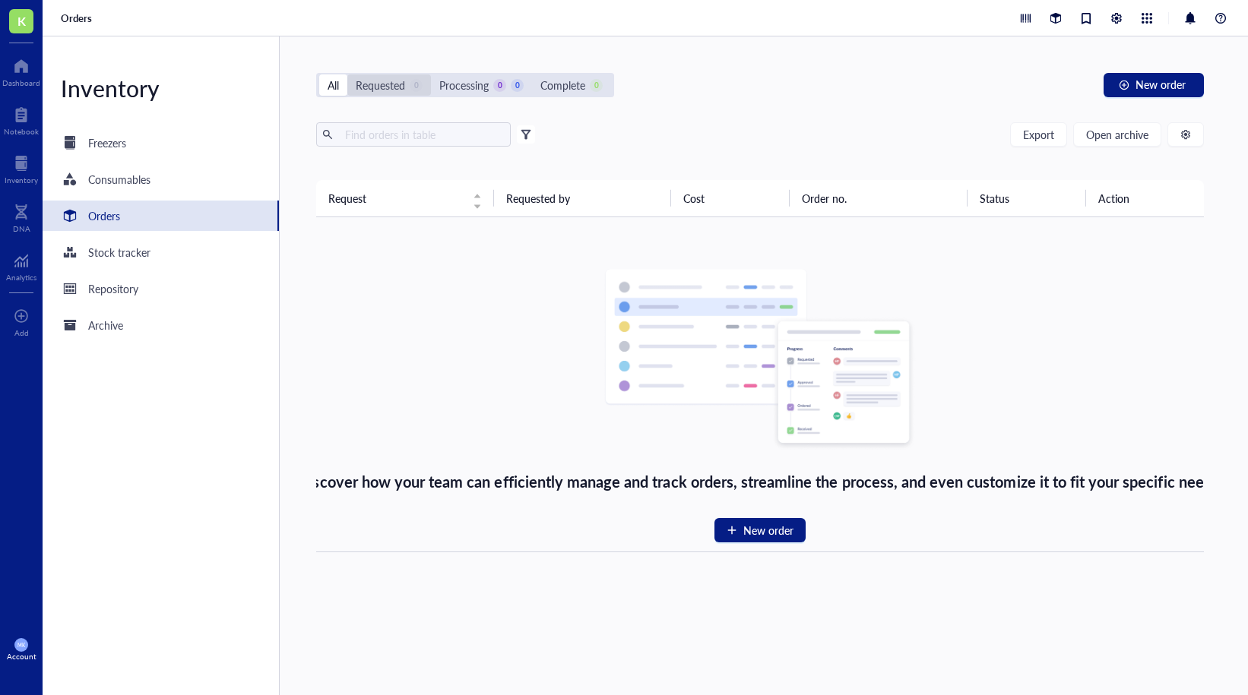
click at [381, 87] on div "Requested" at bounding box center [380, 85] width 49 height 17
click at [347, 74] on input "Requested 0" at bounding box center [347, 74] width 0 height 0
click at [470, 86] on div "Processing" at bounding box center [463, 85] width 49 height 17
click at [431, 74] on input "Processing 0 0" at bounding box center [431, 74] width 0 height 0
click at [573, 84] on div "Complete" at bounding box center [562, 85] width 45 height 17
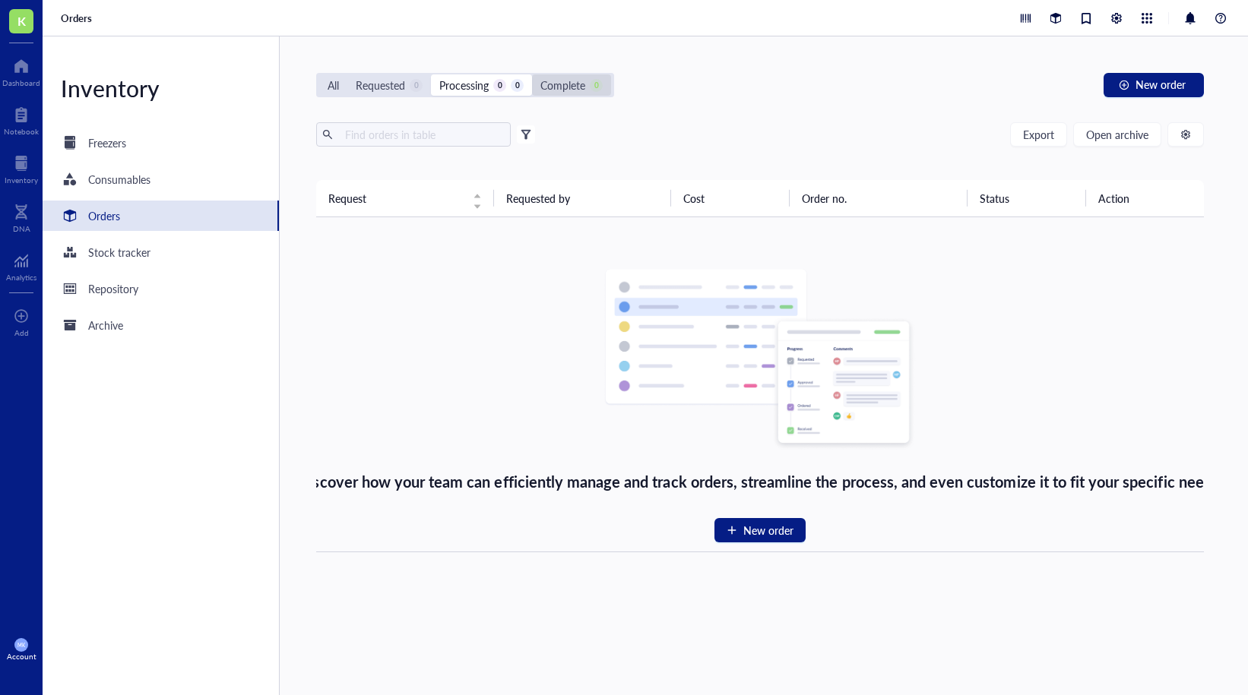
click at [532, 74] on input "Complete 0" at bounding box center [532, 74] width 0 height 0
click at [334, 81] on div "All" at bounding box center [333, 85] width 11 height 17
click at [319, 74] on input "All" at bounding box center [319, 74] width 0 height 0
click at [387, 131] on input "text" at bounding box center [422, 134] width 166 height 23
click at [1142, 90] on span "New order" at bounding box center [1160, 84] width 50 height 12
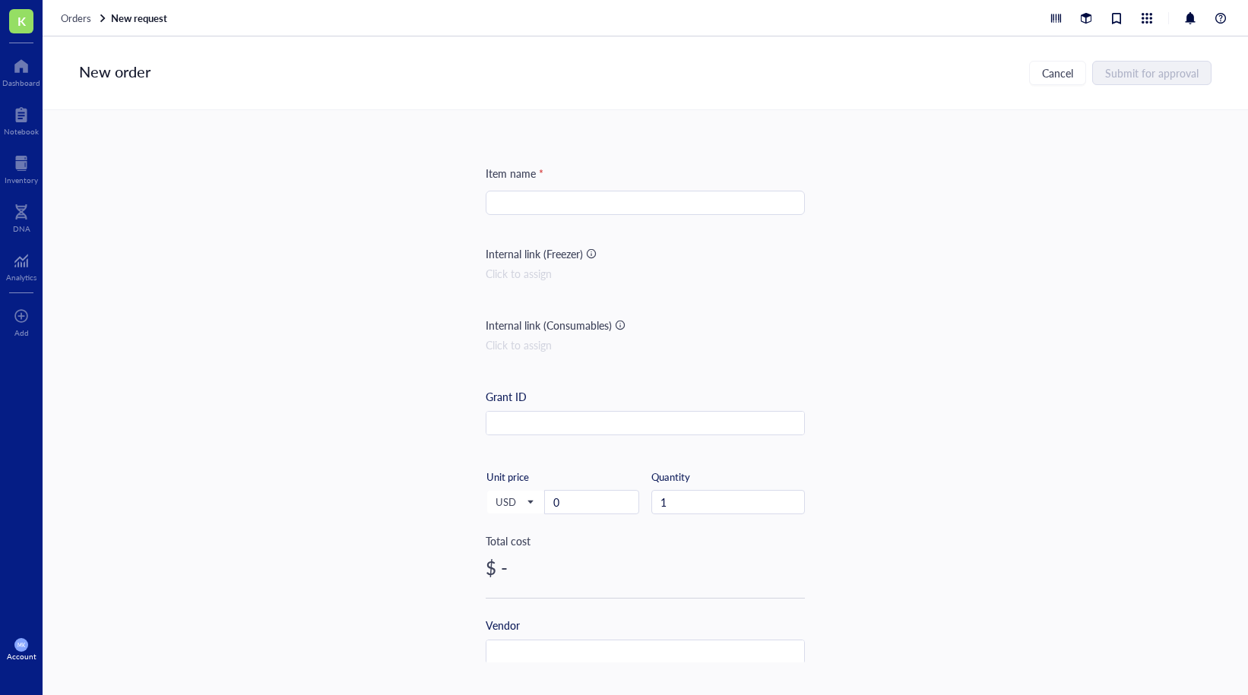
click at [786, 199] on input "search" at bounding box center [645, 202] width 301 height 23
type input "t"
click at [66, 16] on span "Orders" at bounding box center [76, 18] width 30 height 14
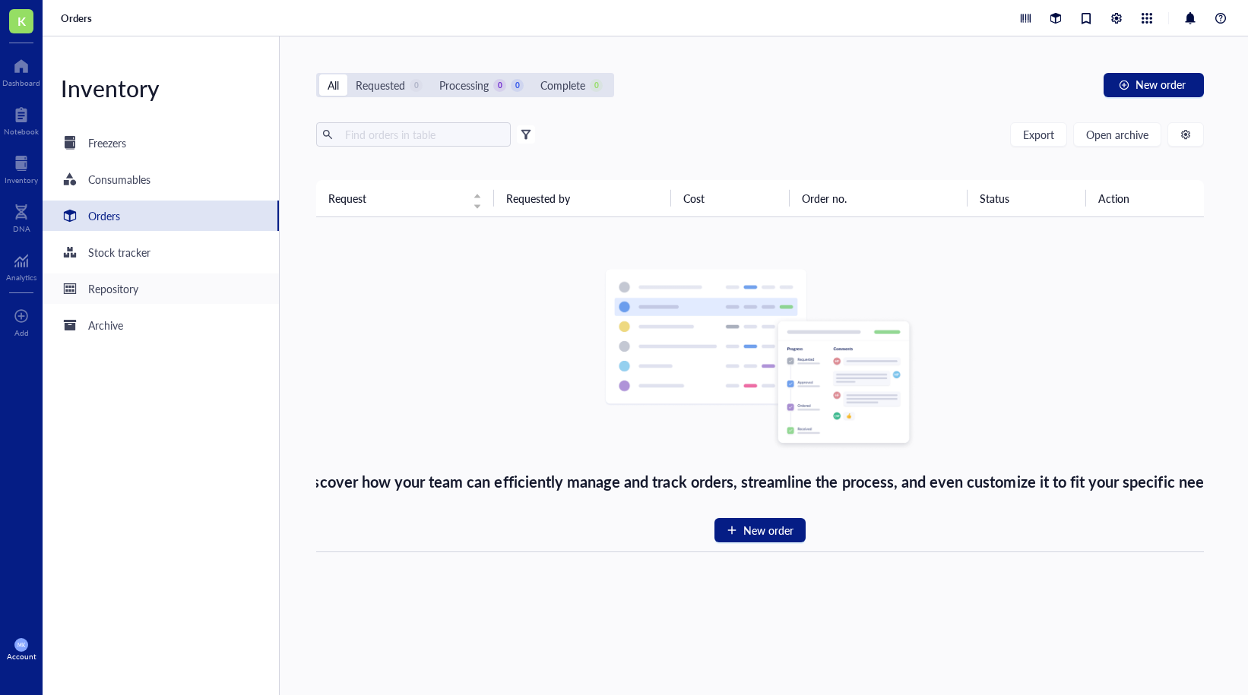
click at [128, 288] on div "Repository" at bounding box center [113, 288] width 50 height 17
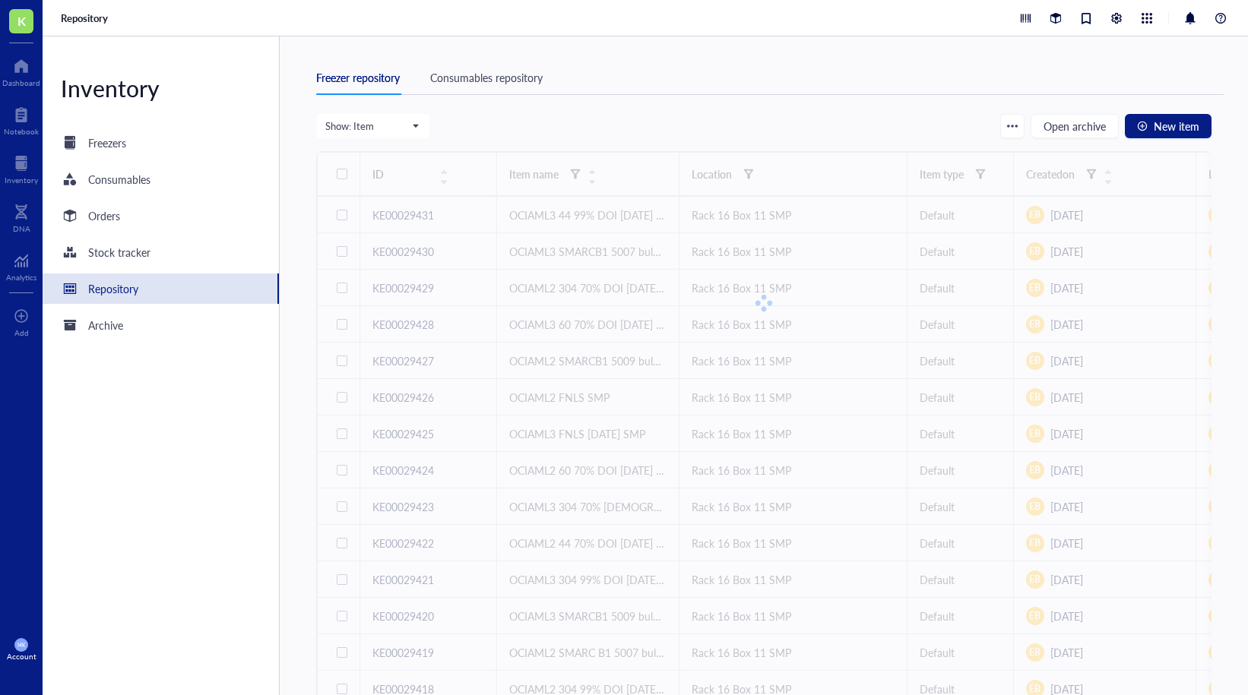
click at [469, 81] on div "Consumables repository" at bounding box center [486, 77] width 112 height 17
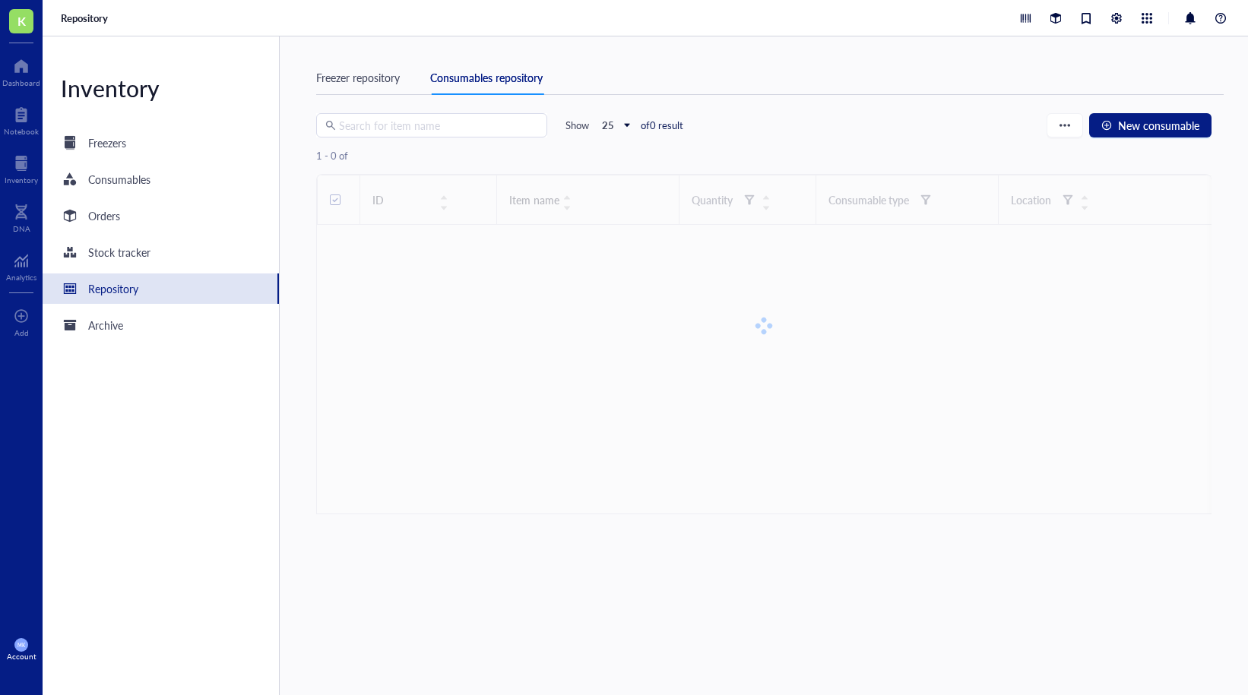
click at [400, 128] on input "search" at bounding box center [438, 125] width 199 height 23
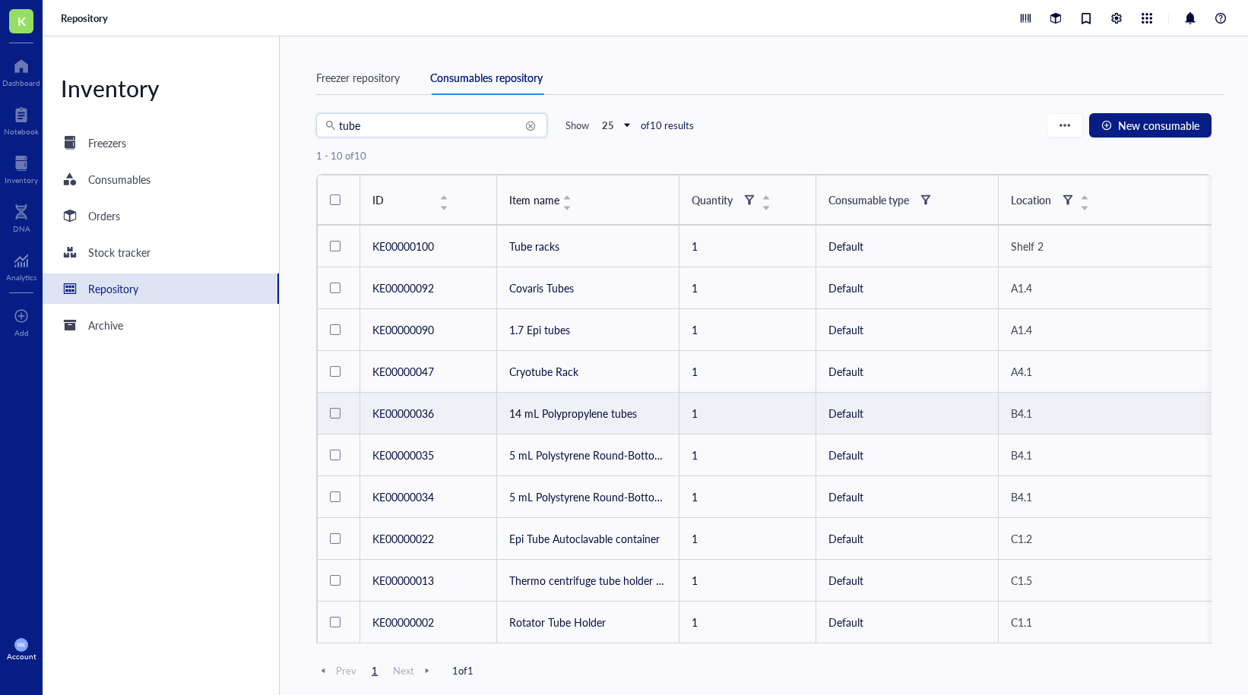
type input "tube"
click at [572, 421] on td "14 mL Polypropylene tubes" at bounding box center [587, 414] width 182 height 42
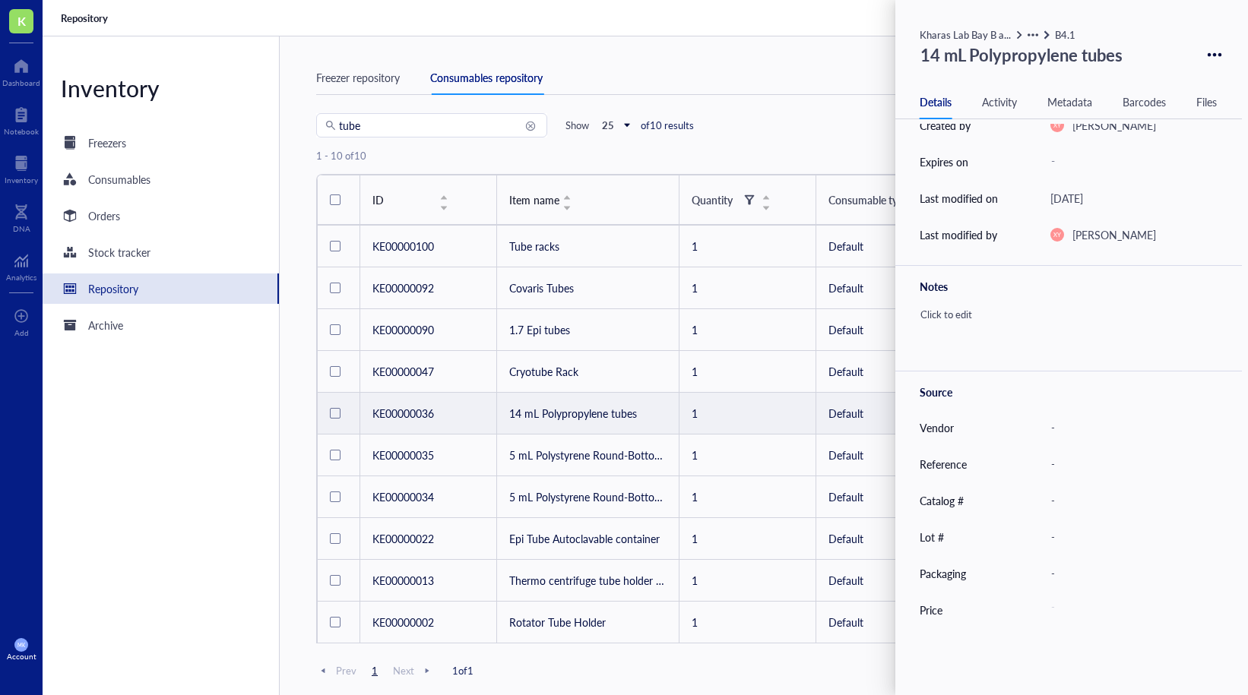
scroll to position [176, 0]
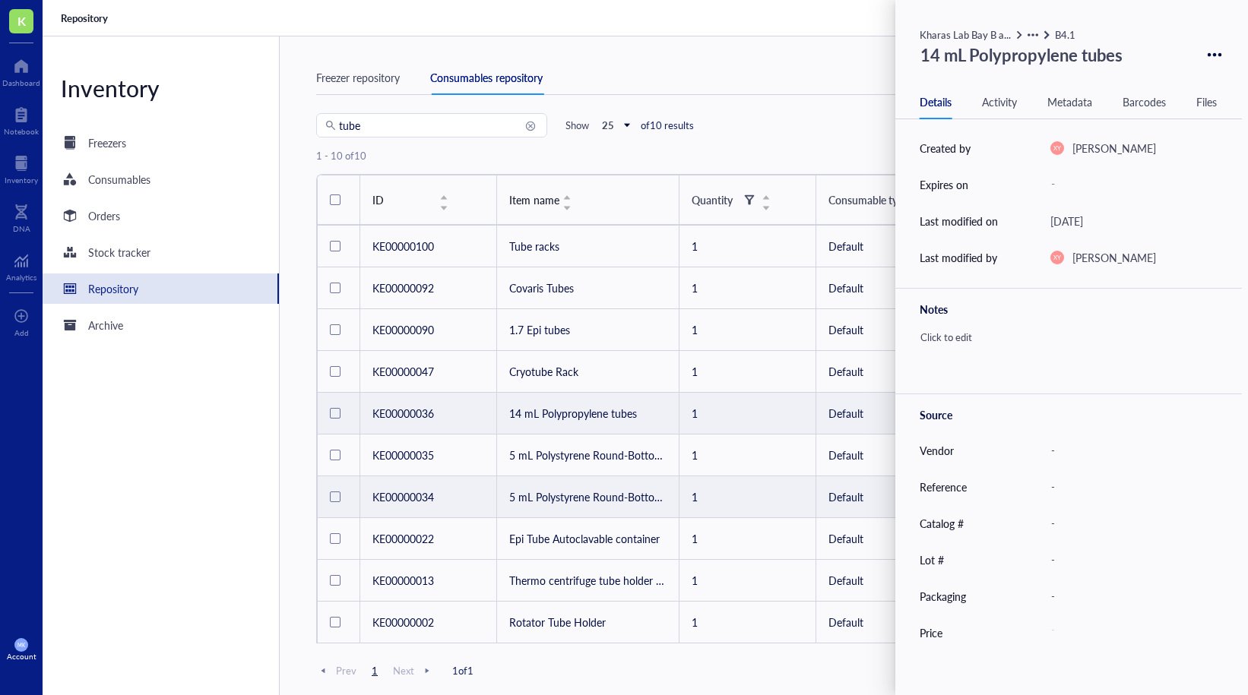
click at [547, 511] on td "5 mL Polystyrene Round-Bottom Tube" at bounding box center [587, 497] width 182 height 42
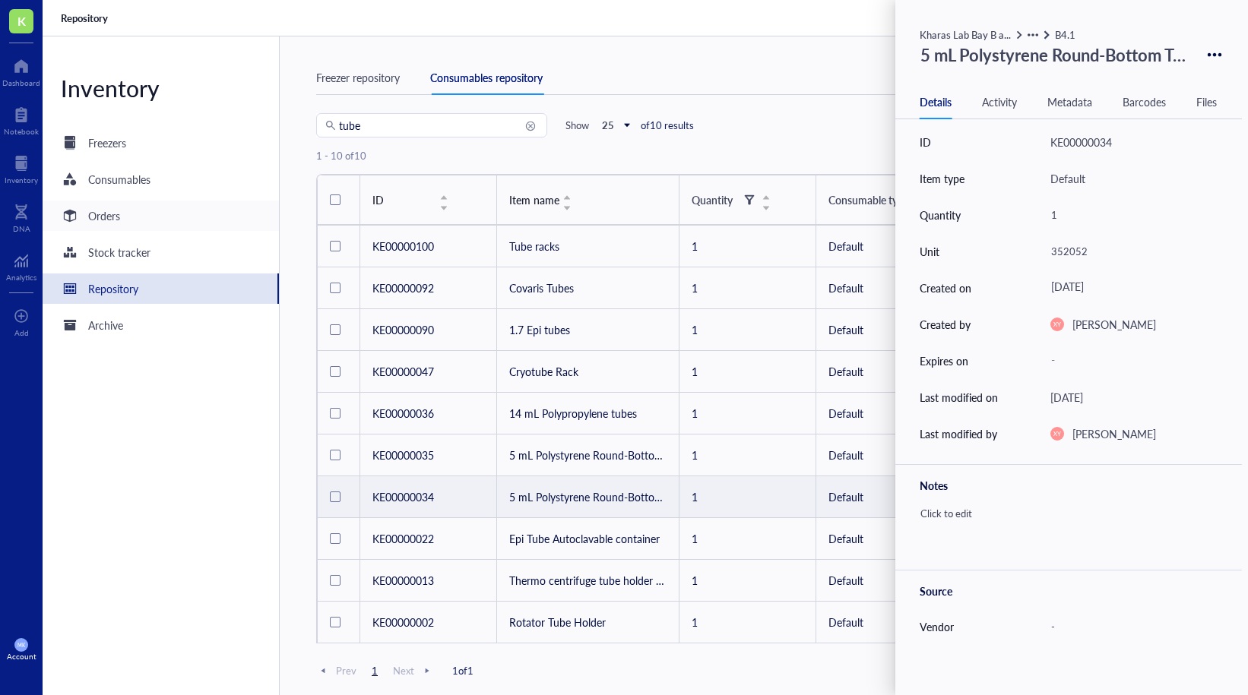
click at [122, 210] on div "Orders" at bounding box center [161, 216] width 236 height 30
